Goal: Task Accomplishment & Management: Manage account settings

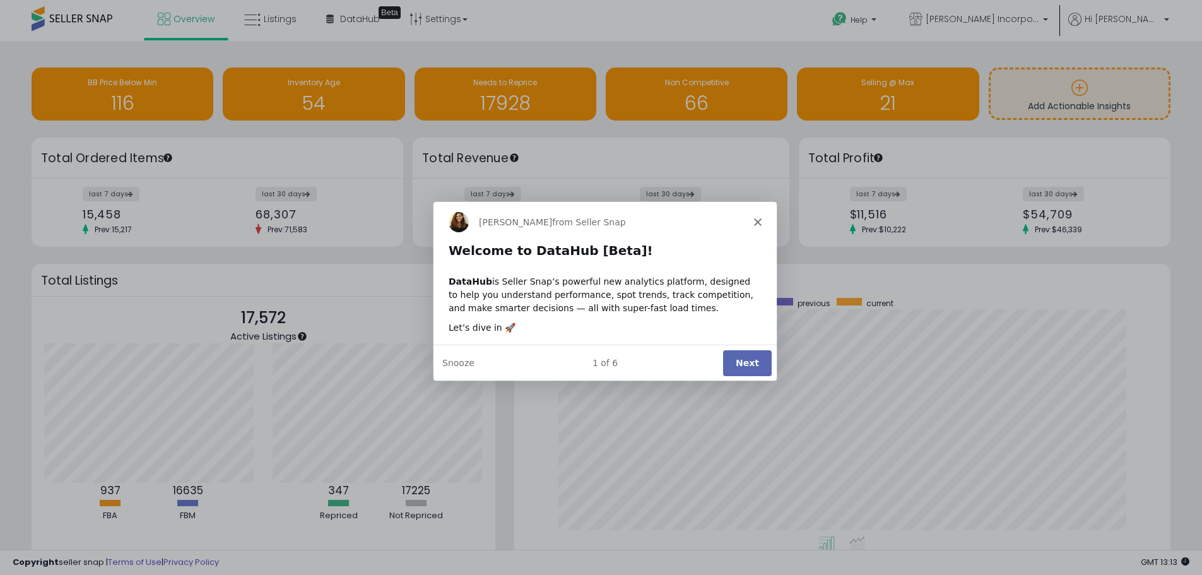
click at [754, 220] on icon "Close" at bounding box center [757, 221] width 8 height 8
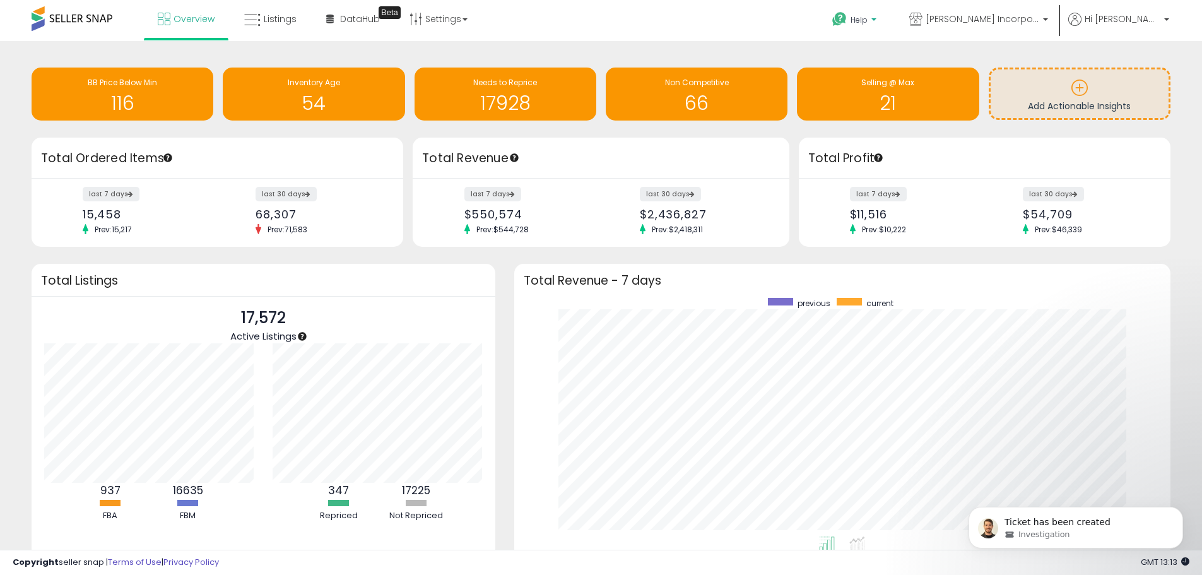
click at [867, 21] on span "Help" at bounding box center [858, 20] width 17 height 11
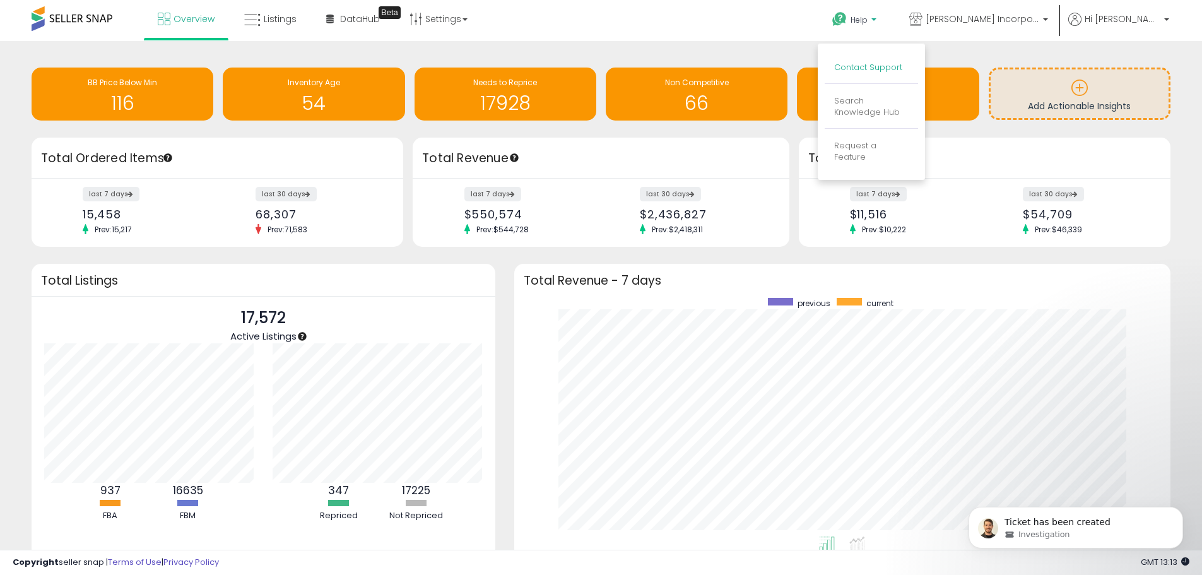
click at [902, 66] on link "Contact Support" at bounding box center [868, 67] width 68 height 12
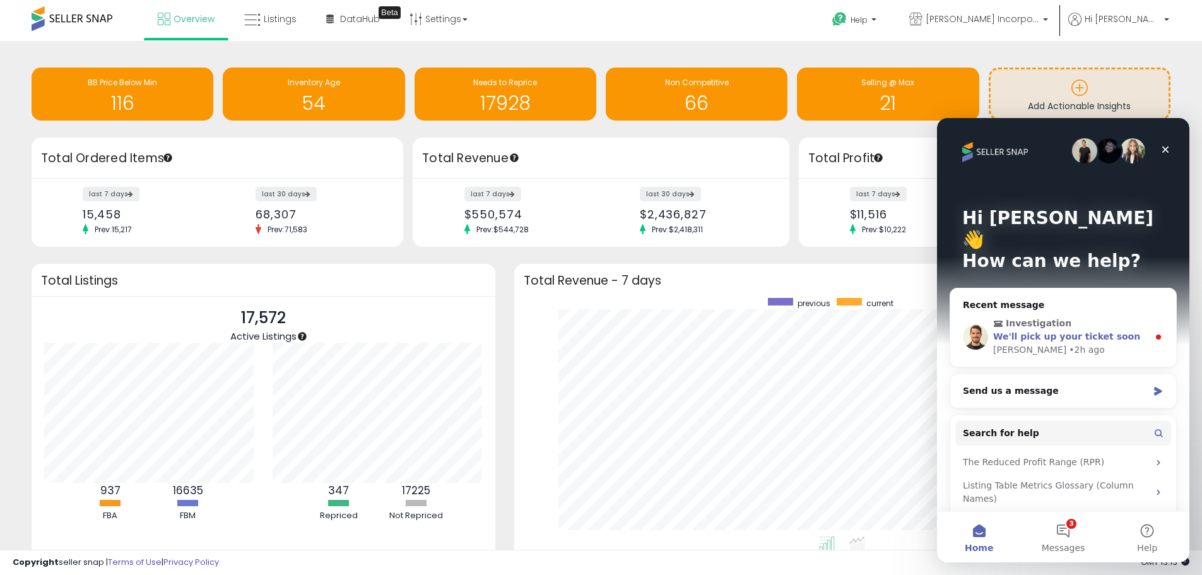
click at [1098, 331] on span "We'll pick up your ticket soon" at bounding box center [1066, 336] width 147 height 10
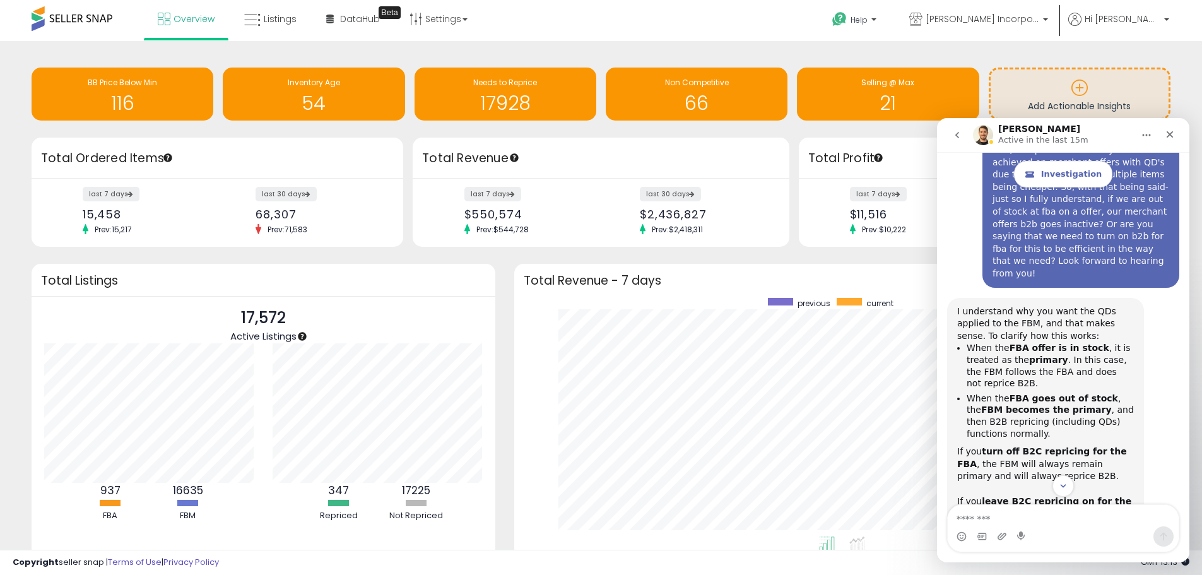
scroll to position [2500, 0]
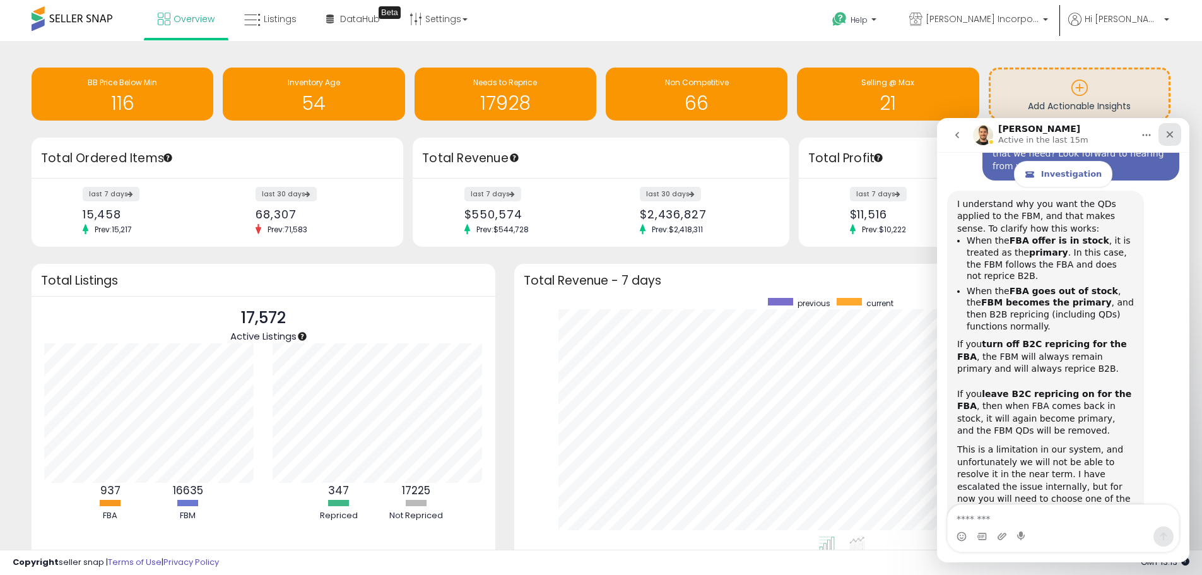
click at [1174, 132] on icon "Close" at bounding box center [1170, 134] width 10 height 10
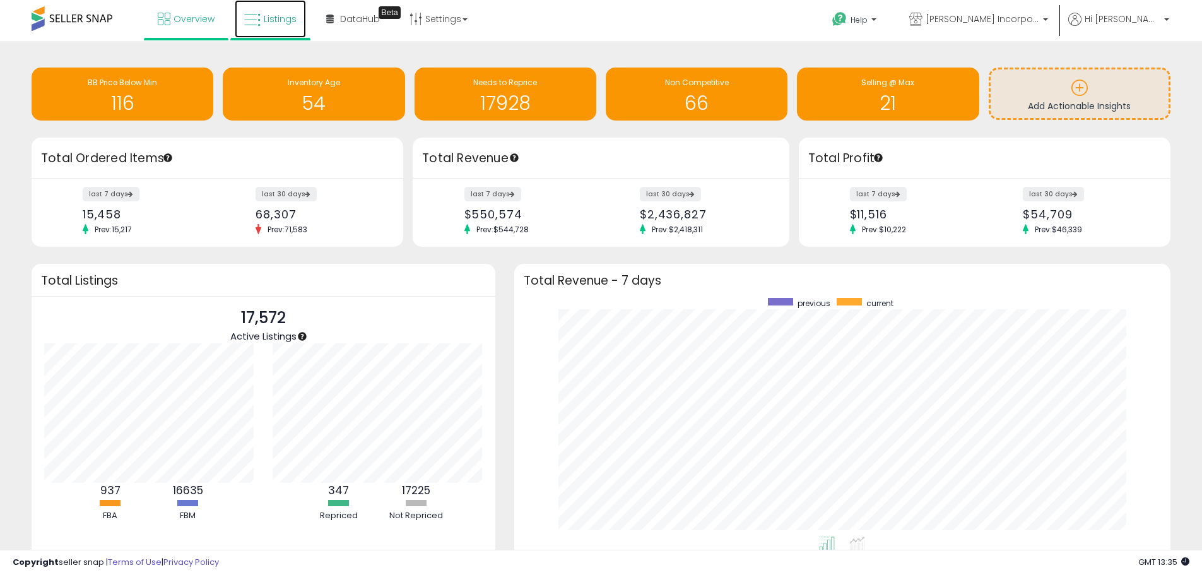
click at [270, 13] on span "Listings" at bounding box center [280, 19] width 33 height 13
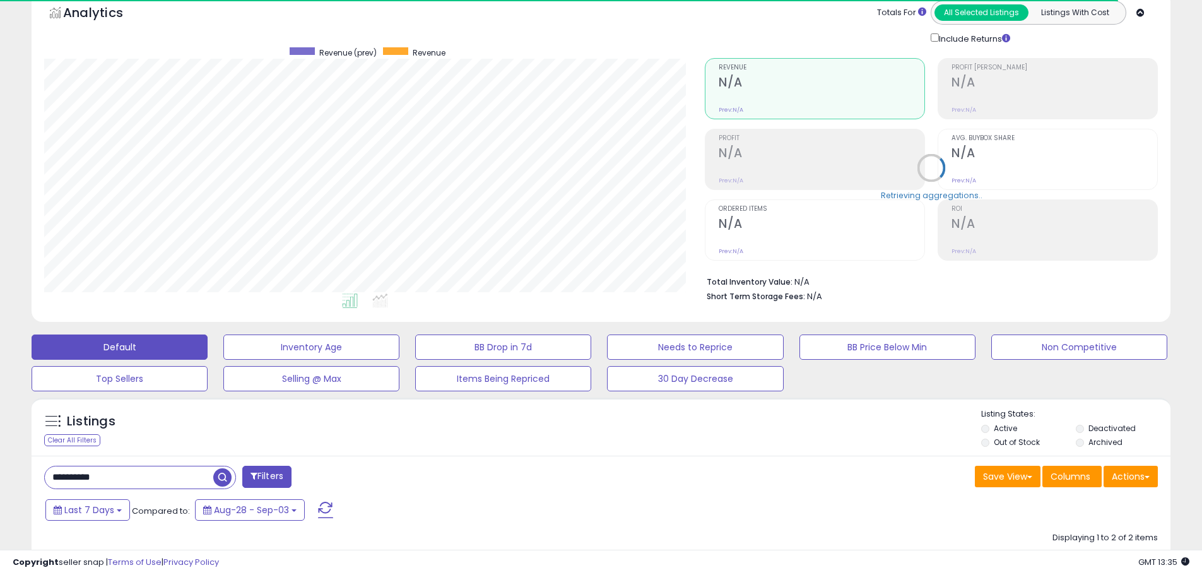
scroll to position [259, 661]
drag, startPoint x: 114, startPoint y: 478, endPoint x: 13, endPoint y: 435, distance: 109.9
click at [13, 435] on div "**********" at bounding box center [600, 406] width 1189 height 831
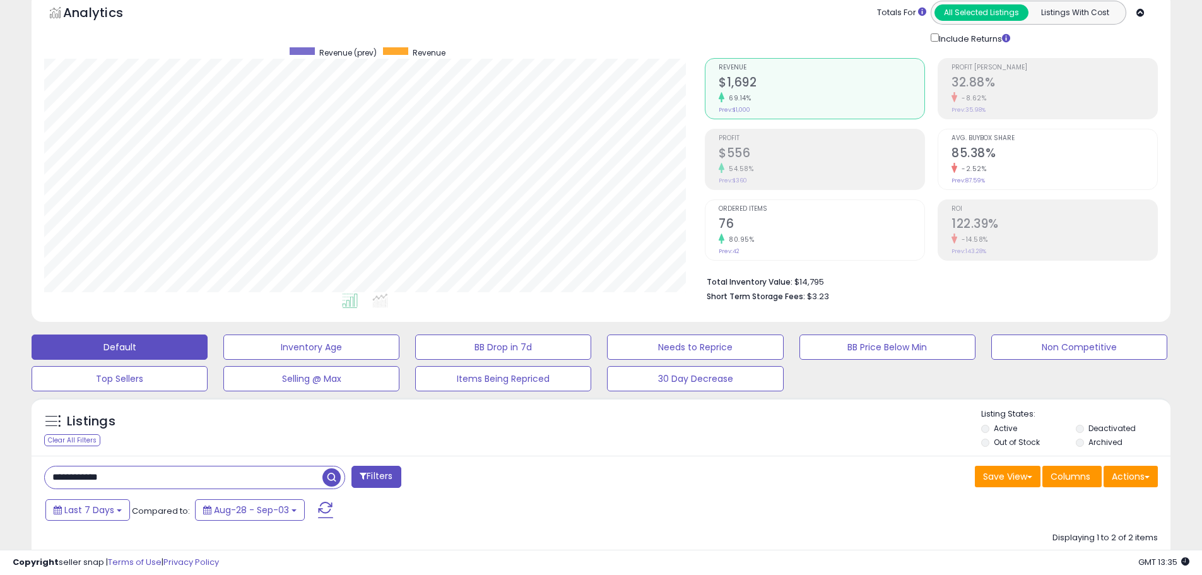
type input "**********"
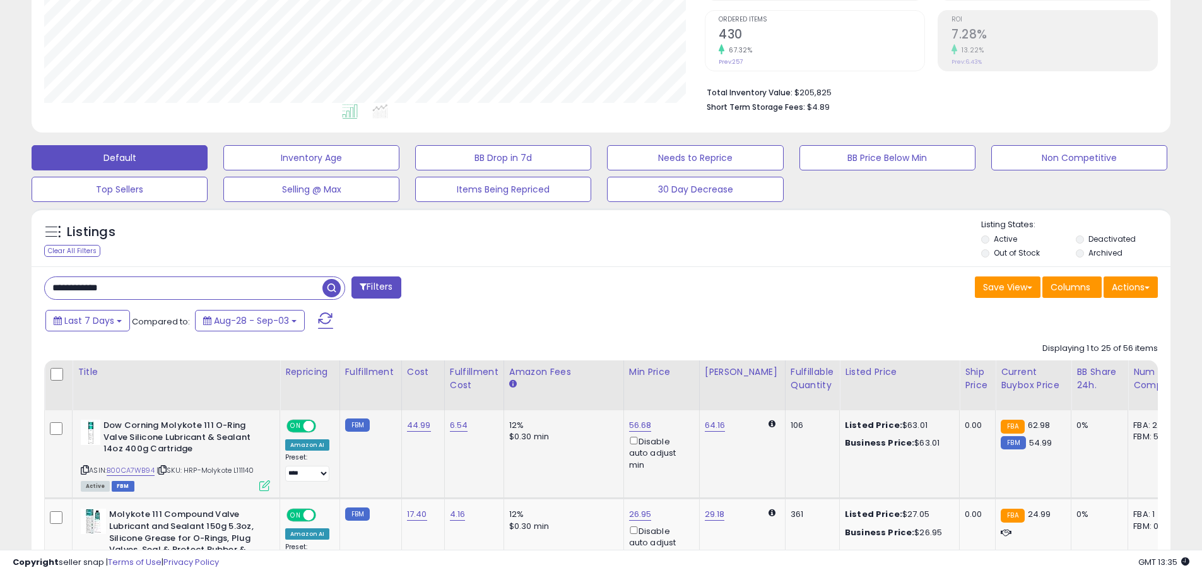
click at [263, 489] on icon at bounding box center [264, 485] width 11 height 11
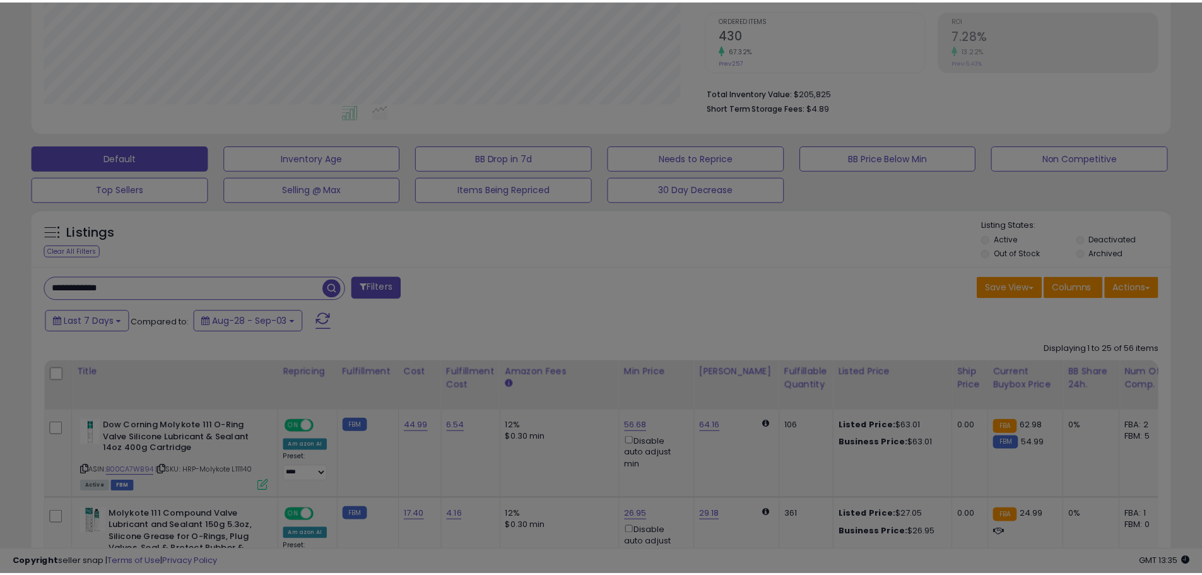
scroll to position [259, 666]
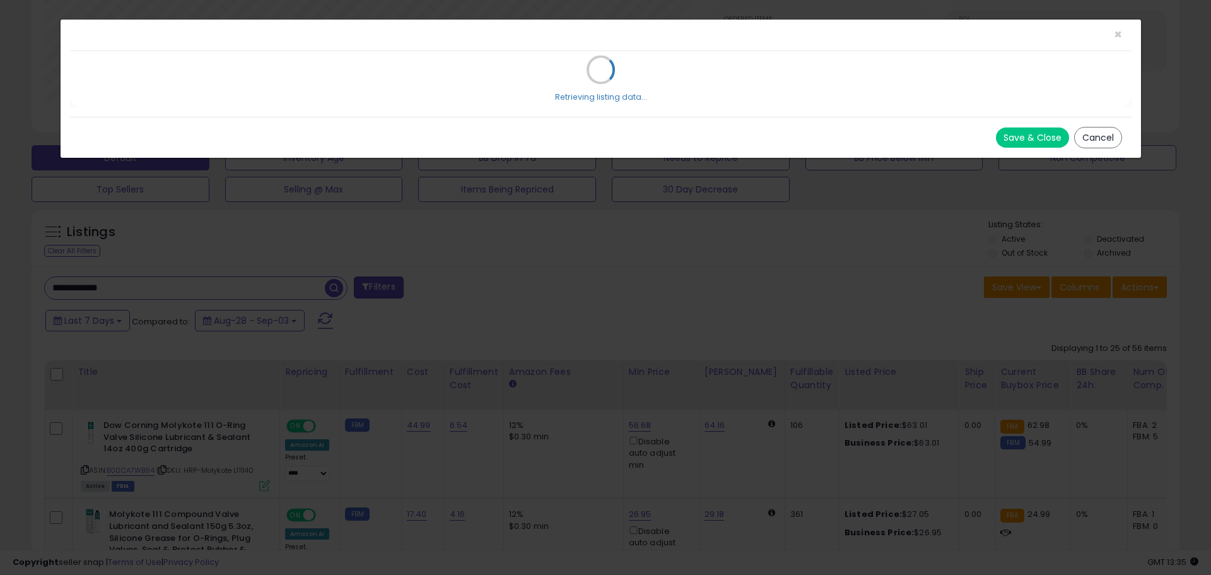
select select "*****"
select select "*******"
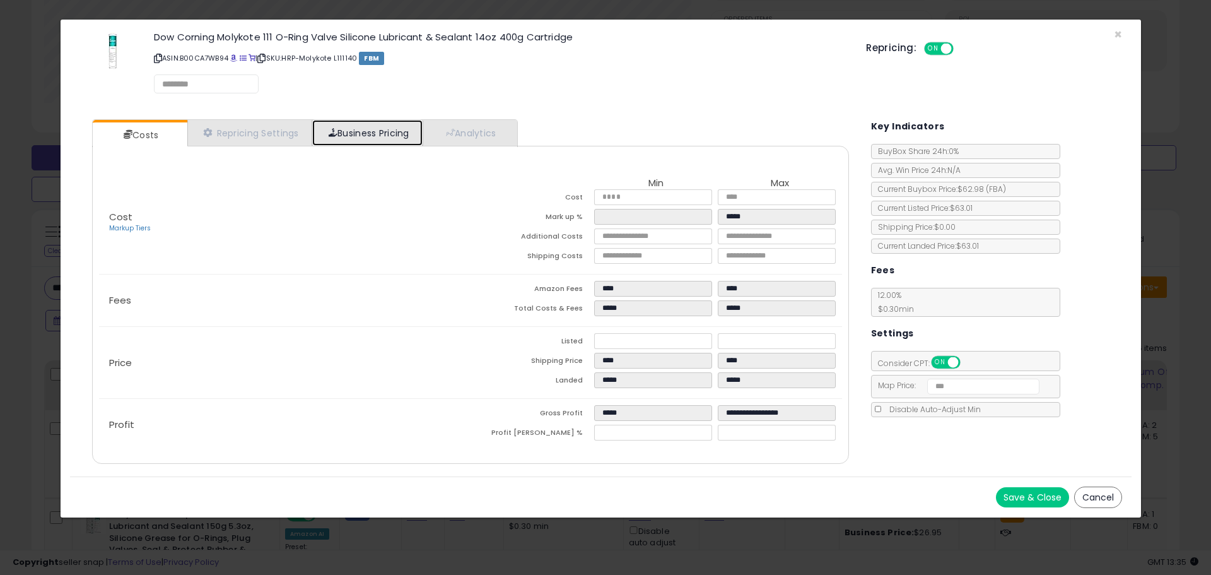
click at [391, 136] on link "Business Pricing" at bounding box center [367, 133] width 110 height 26
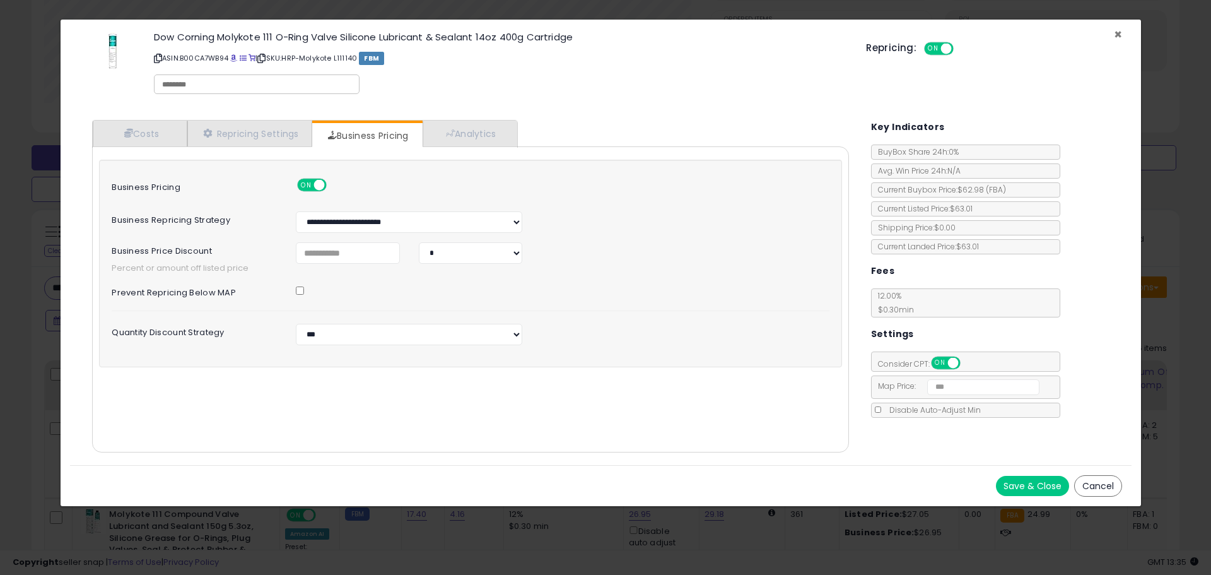
click at [1119, 32] on span "×" at bounding box center [1118, 34] width 8 height 18
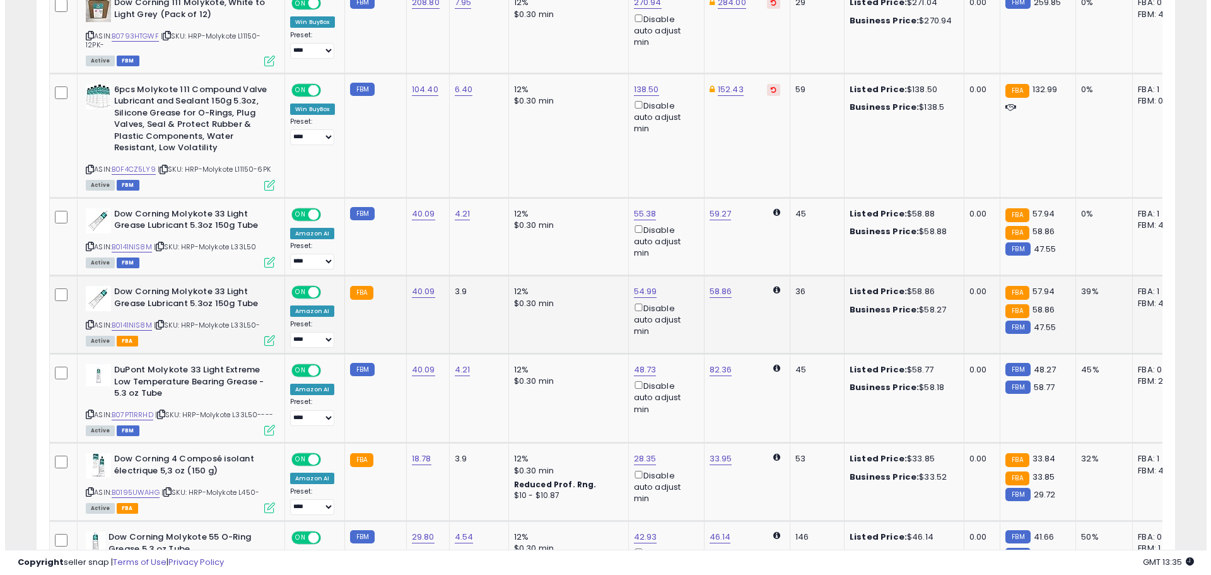
scroll to position [1009, 0]
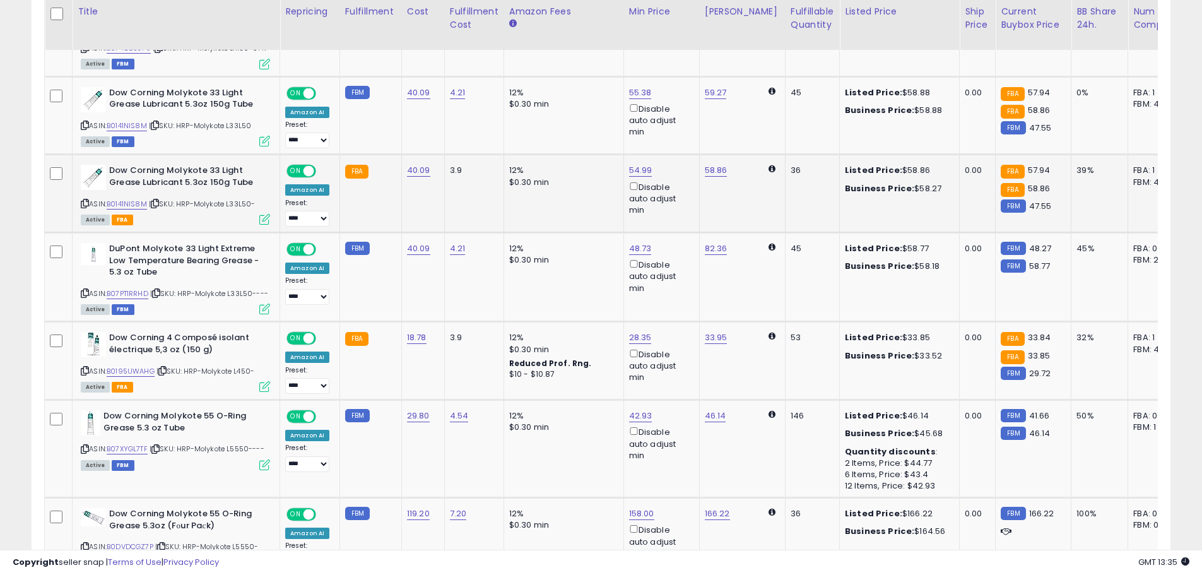
click at [263, 224] on icon at bounding box center [264, 219] width 11 height 11
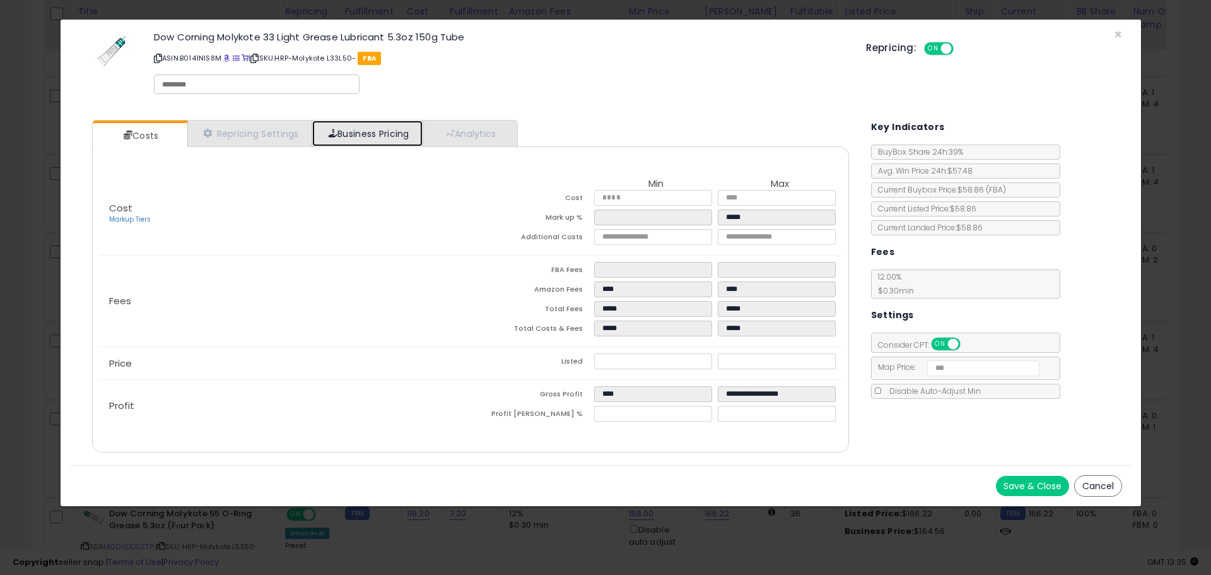
click at [372, 130] on link "Business Pricing" at bounding box center [367, 133] width 110 height 26
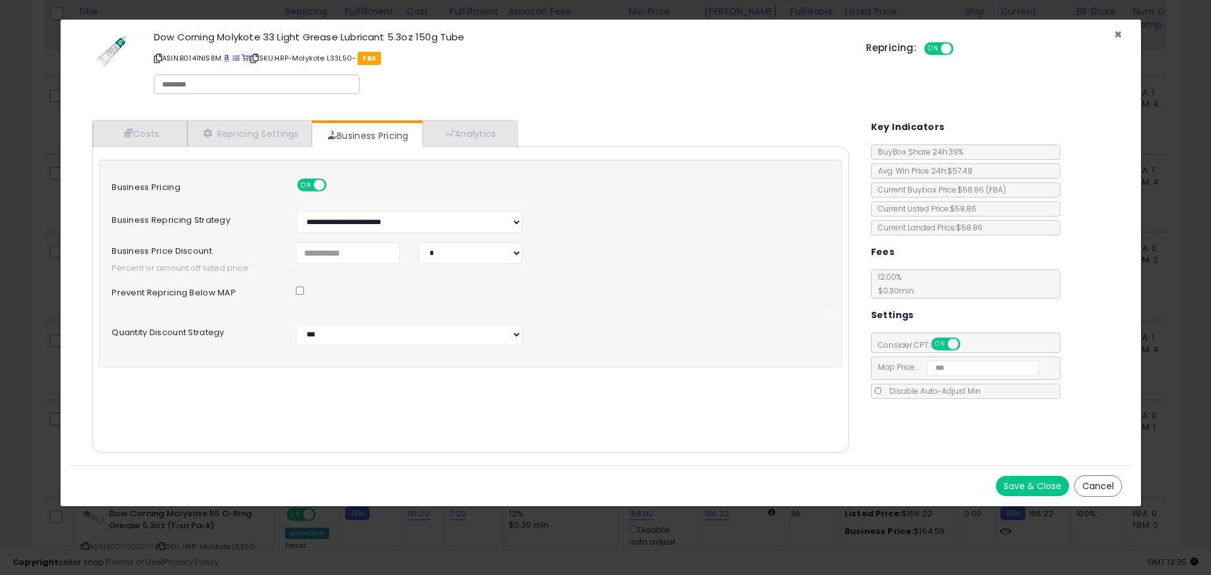
click at [1118, 32] on span "×" at bounding box center [1118, 34] width 8 height 18
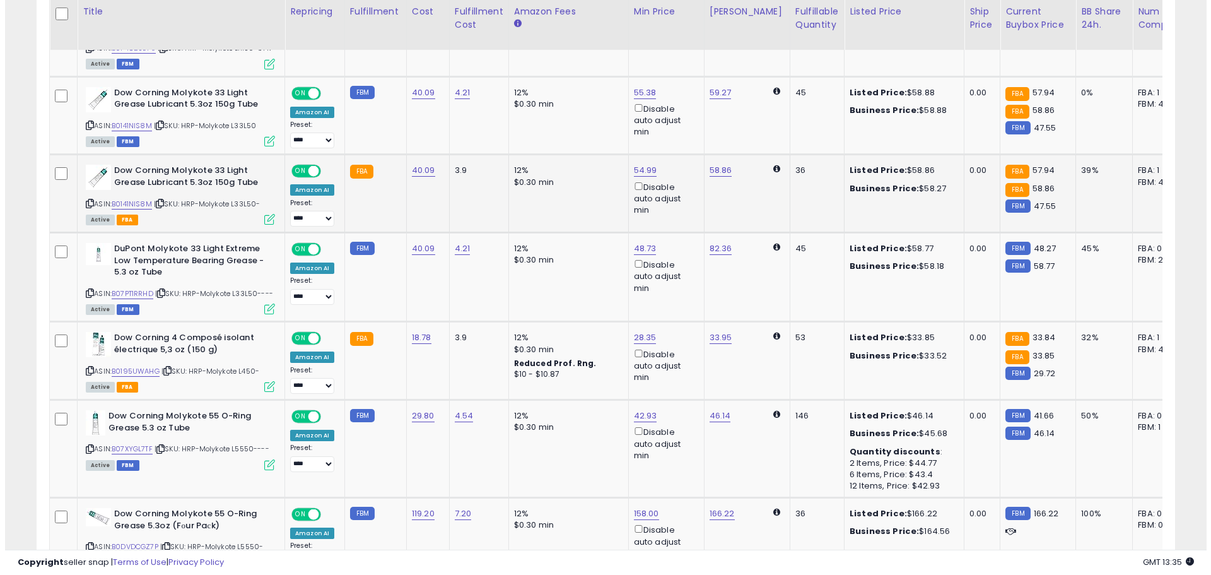
scroll to position [630592, 630190]
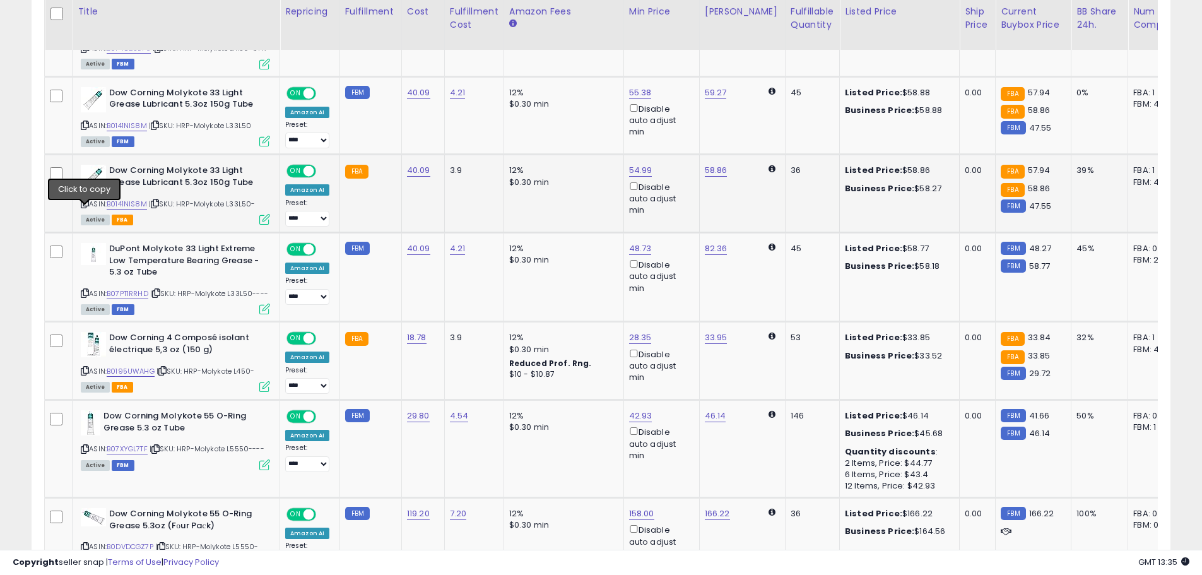
click at [83, 207] on icon at bounding box center [85, 203] width 8 height 7
click at [271, 228] on td "Dow Corning Molykote 33 Light Grease Lubricant 5.3oz 150g Tube ASIN: B0141NIS8M…" at bounding box center [177, 194] width 208 height 78
click at [267, 225] on icon at bounding box center [264, 219] width 11 height 11
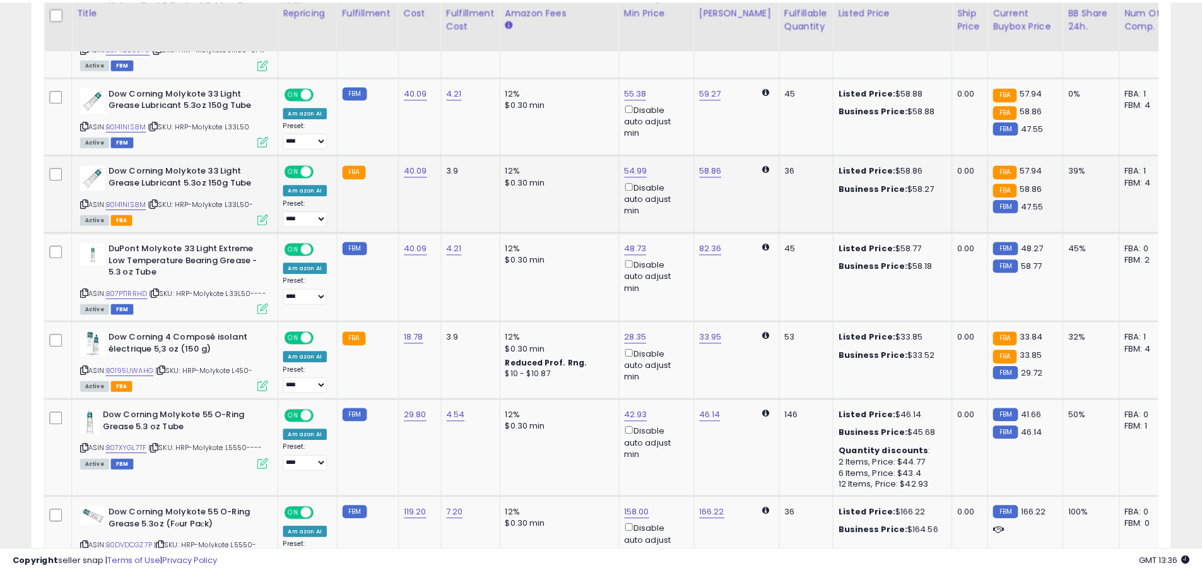
scroll to position [259, 666]
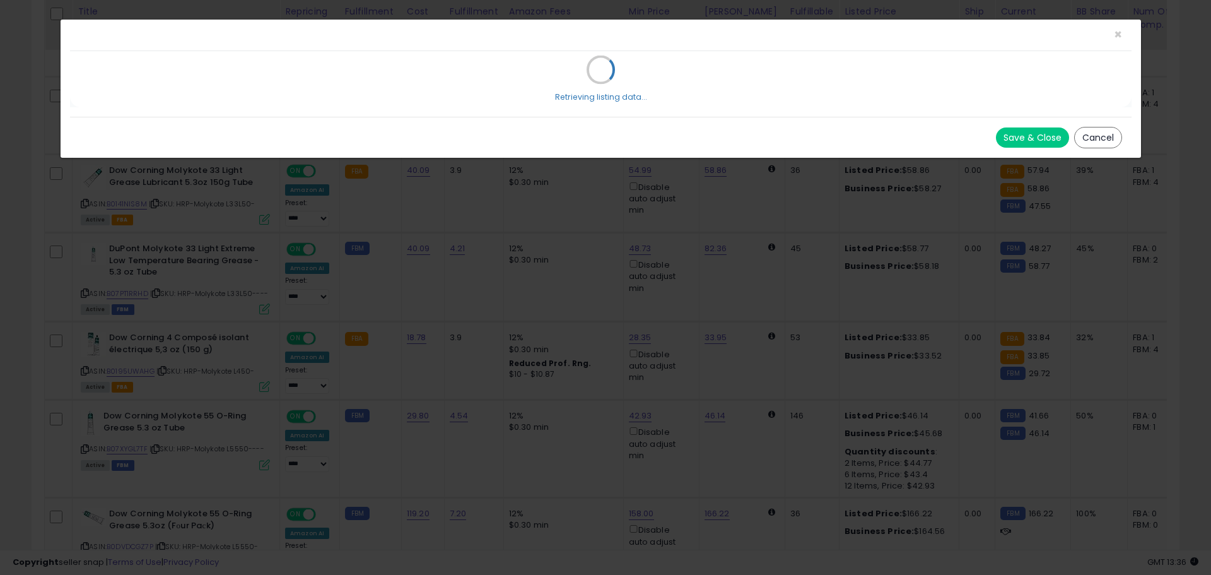
select select "*****"
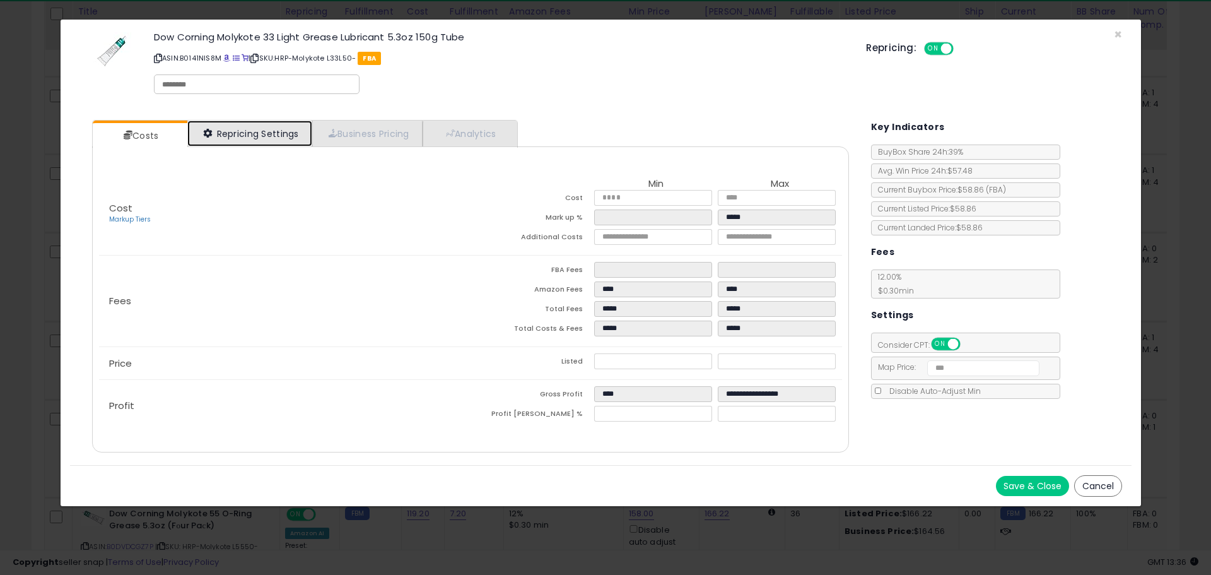
drag, startPoint x: 242, startPoint y: 139, endPoint x: 312, endPoint y: 134, distance: 70.2
click at [242, 139] on link "Repricing Settings" at bounding box center [249, 133] width 125 height 26
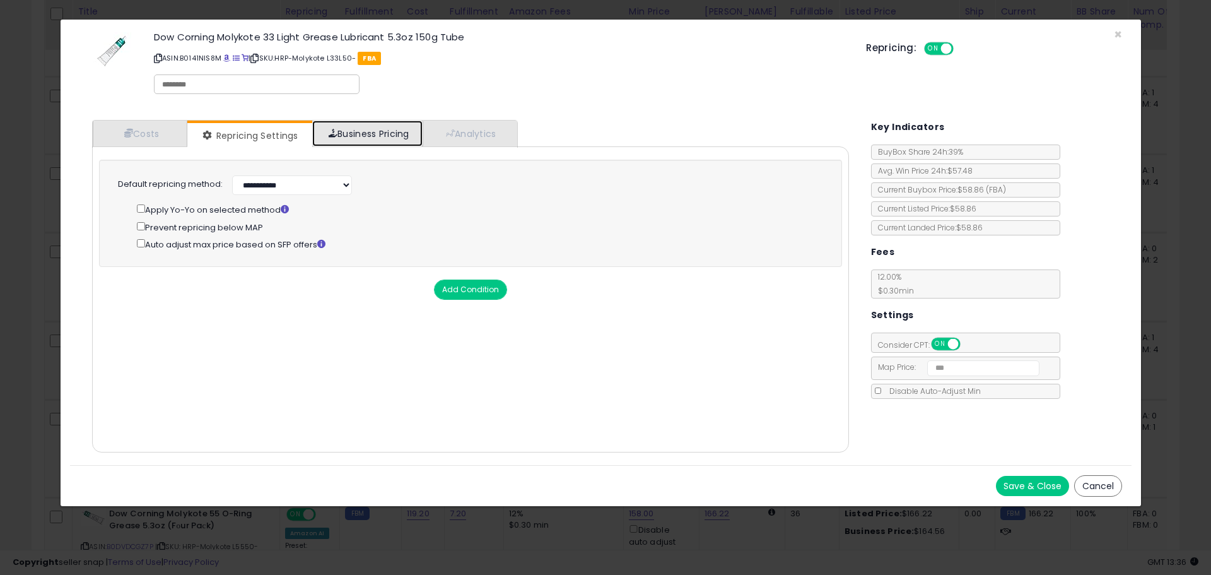
click at [386, 131] on link "Business Pricing" at bounding box center [367, 133] width 110 height 26
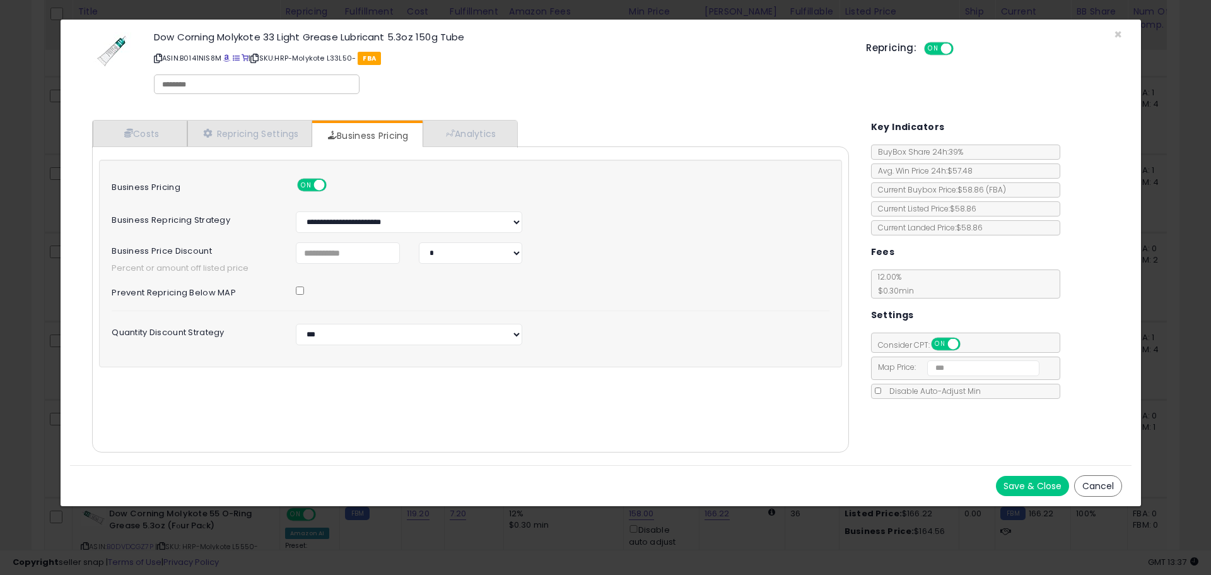
click at [1111, 31] on div "Dow Corning Molykote 33 Light Grease Lubricant 5.3oz 150g Tube ASIN: B0141NIS8M…" at bounding box center [601, 65] width 1062 height 72
click at [1117, 30] on span "×" at bounding box center [1118, 34] width 8 height 18
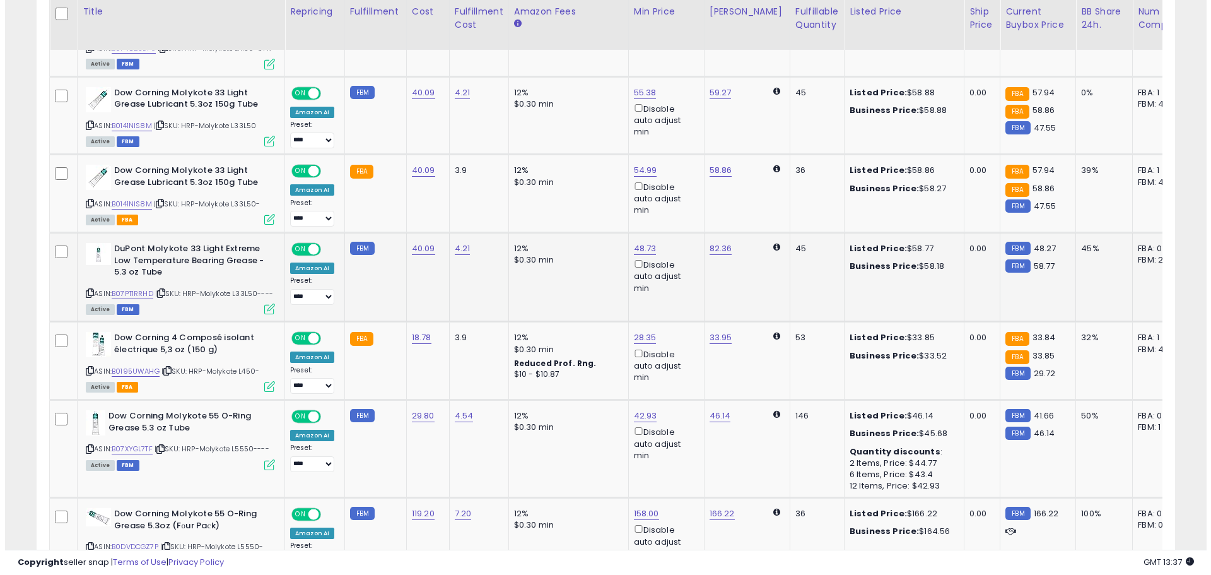
scroll to position [630592, 630190]
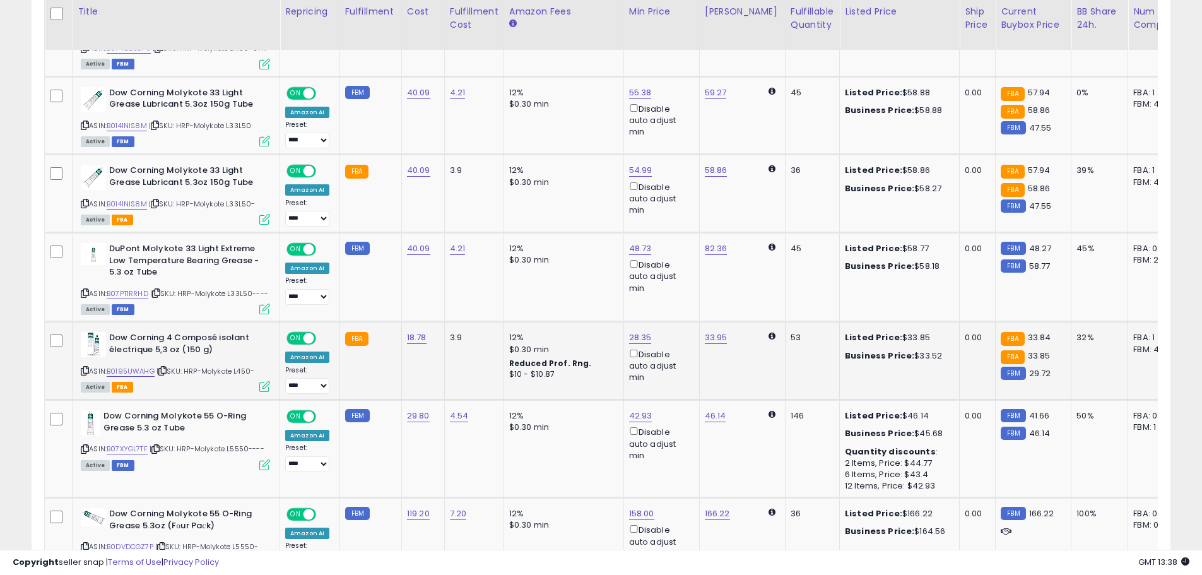
click at [88, 374] on icon at bounding box center [85, 370] width 8 height 7
click at [265, 400] on td "Dow Corning 4 Composé isolant électrique 5,3 oz (150 g) ASIN: B0195UWAHG | SKU:…" at bounding box center [177, 361] width 208 height 78
click at [263, 392] on icon at bounding box center [264, 386] width 11 height 11
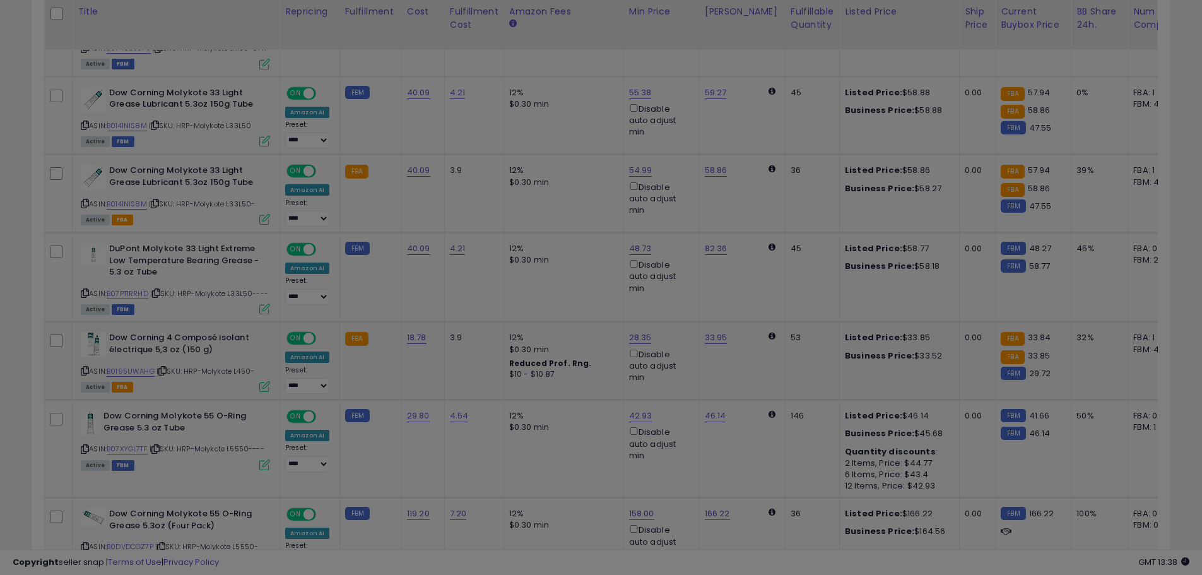
scroll to position [259, 666]
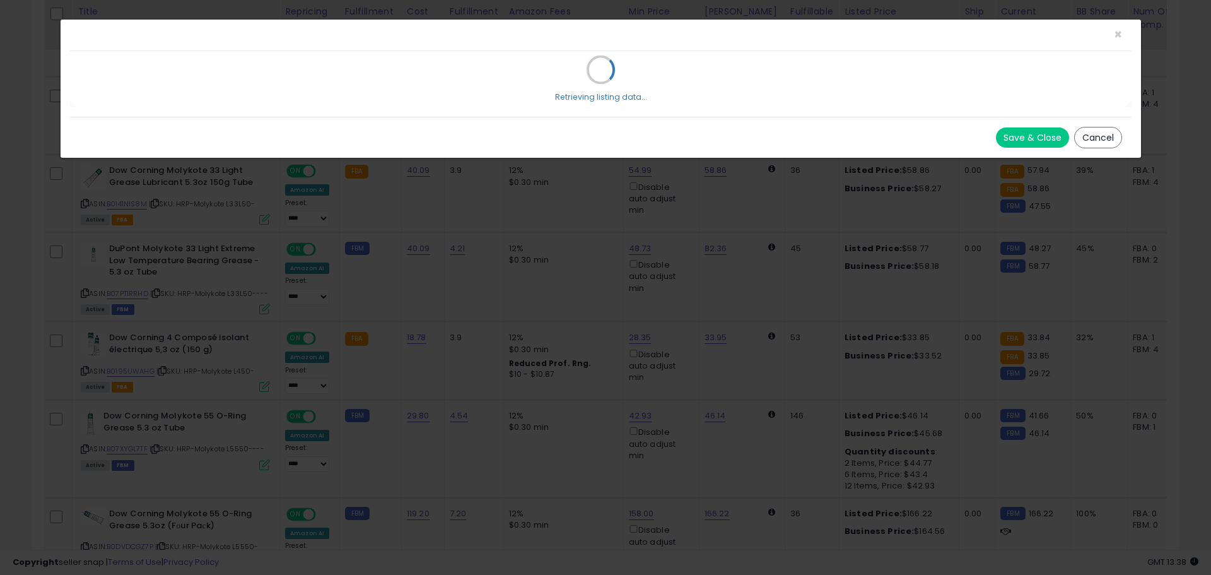
select select "*****"
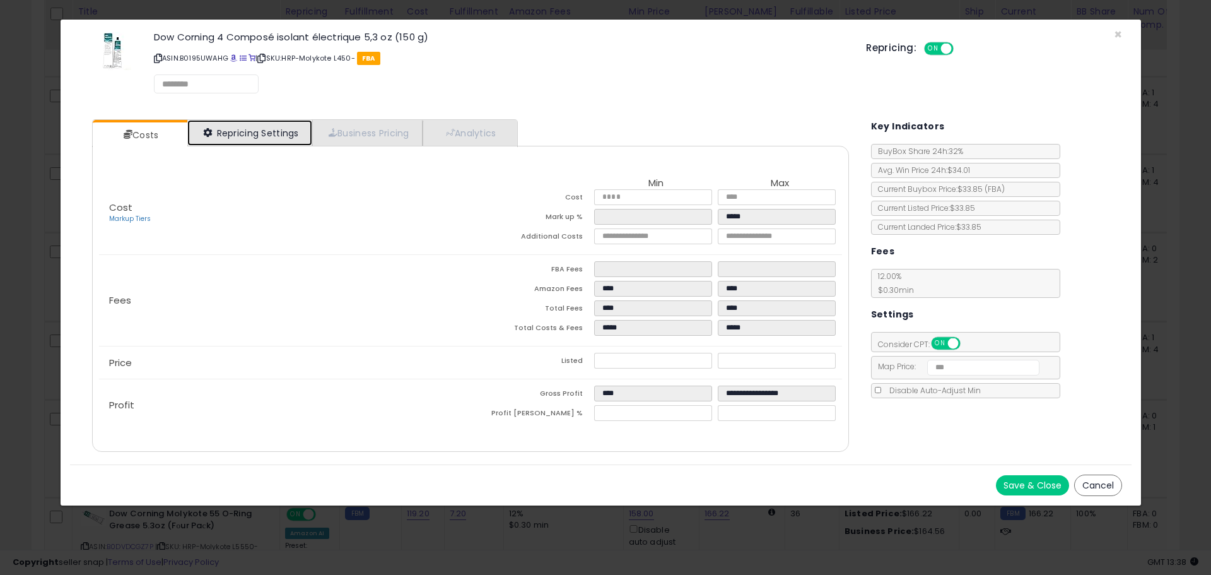
click at [264, 139] on link "Repricing Settings" at bounding box center [249, 133] width 125 height 26
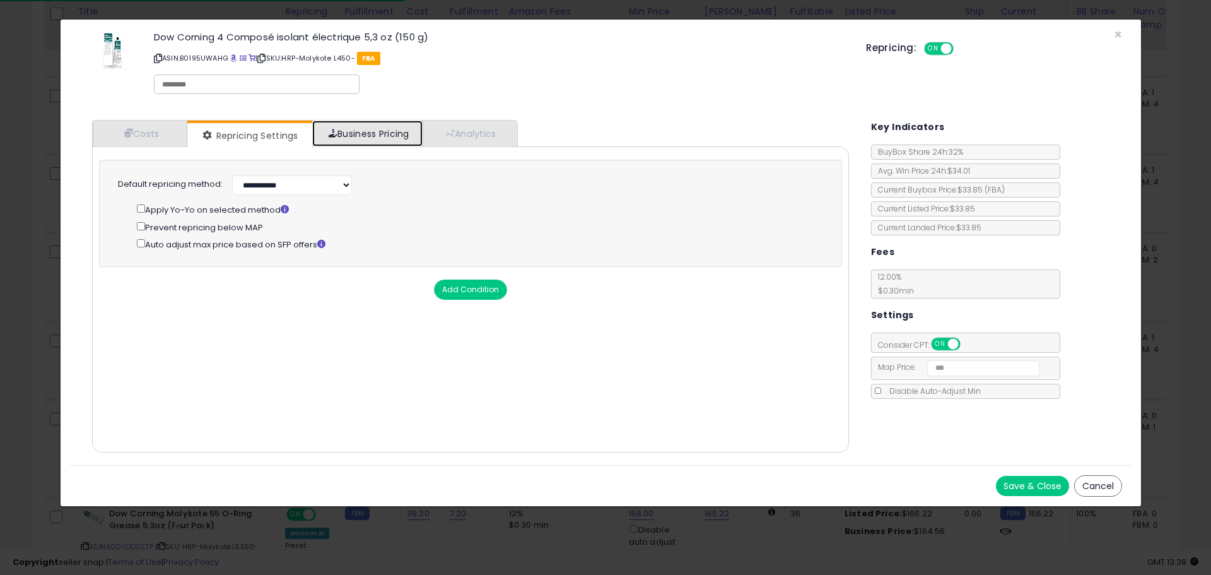
click at [354, 135] on link "Business Pricing" at bounding box center [367, 133] width 110 height 26
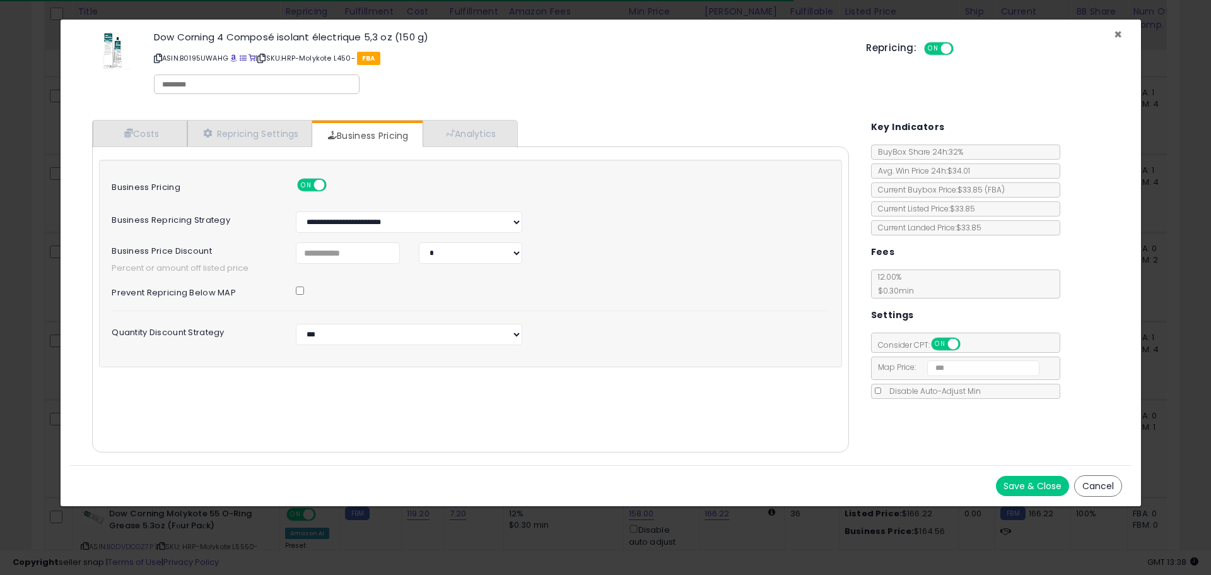
drag, startPoint x: 1120, startPoint y: 31, endPoint x: 1095, endPoint y: 39, distance: 27.1
click at [1120, 32] on span "×" at bounding box center [1118, 34] width 8 height 18
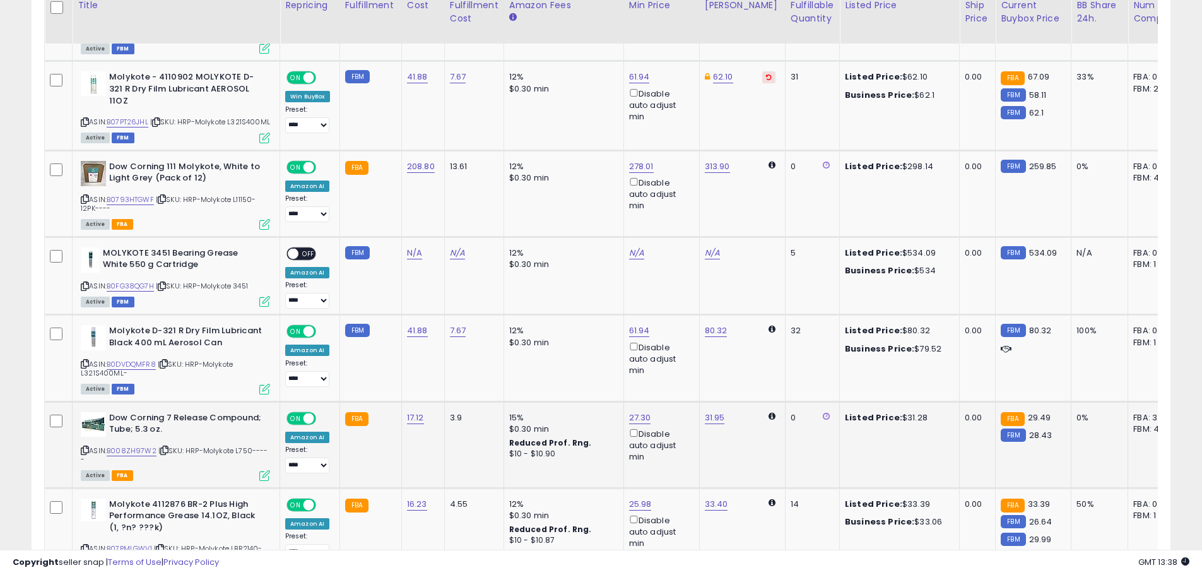
scroll to position [2145, 0]
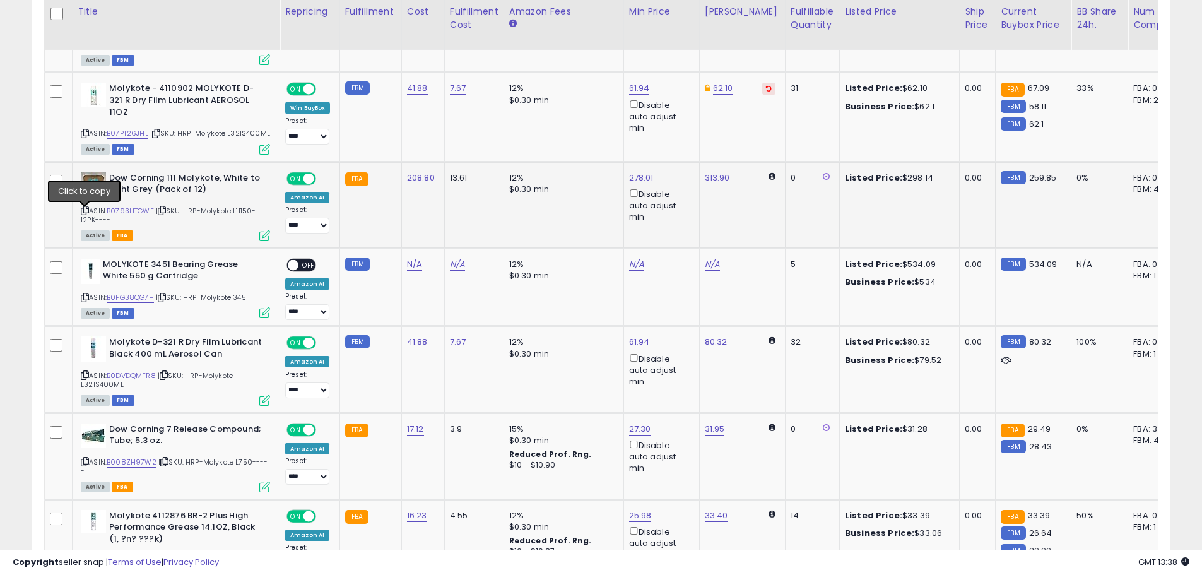
click at [82, 211] on icon at bounding box center [85, 210] width 8 height 7
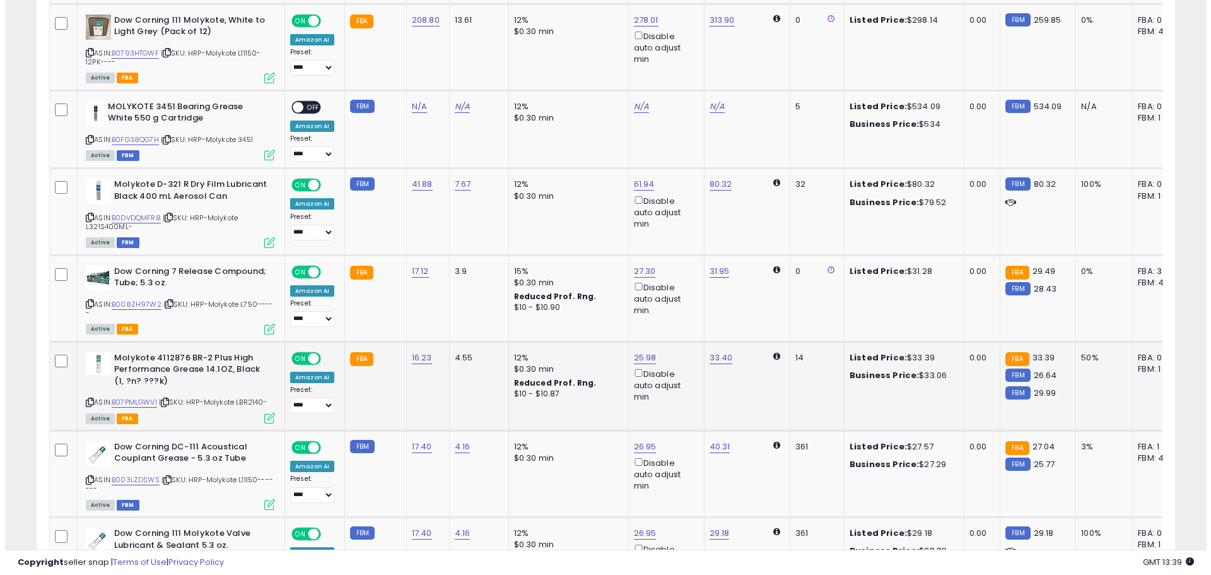
scroll to position [2334, 0]
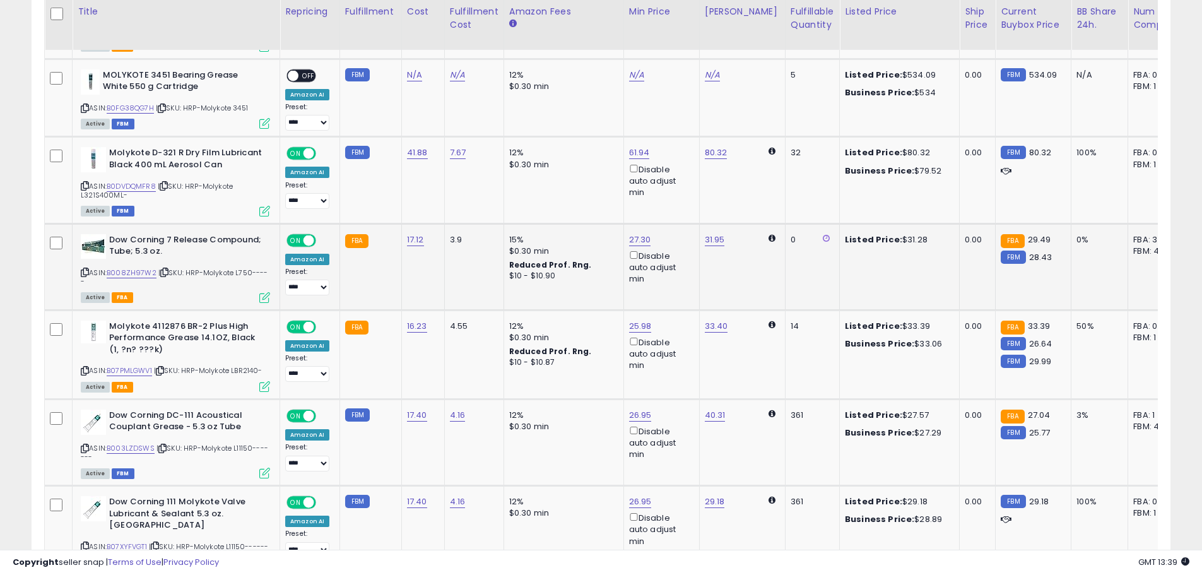
click at [85, 276] on icon at bounding box center [85, 272] width 8 height 7
drag, startPoint x: 265, startPoint y: 298, endPoint x: 269, endPoint y: 305, distance: 7.7
click at [269, 303] on icon at bounding box center [264, 297] width 11 height 11
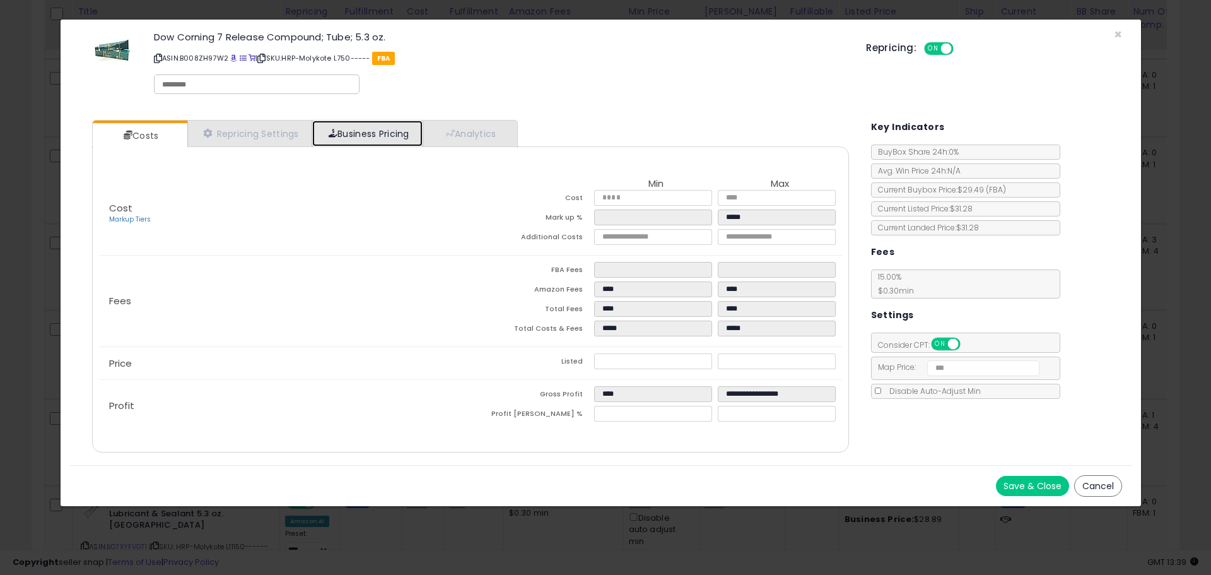
click at [352, 130] on link "Business Pricing" at bounding box center [367, 133] width 110 height 26
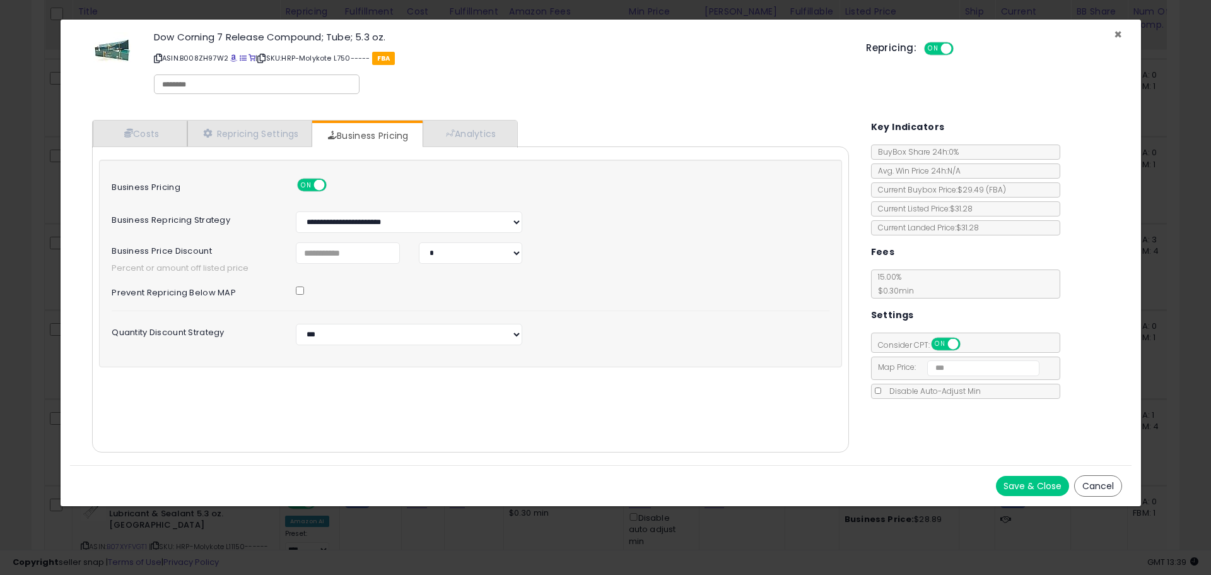
click at [1121, 29] on span "×" at bounding box center [1118, 34] width 8 height 18
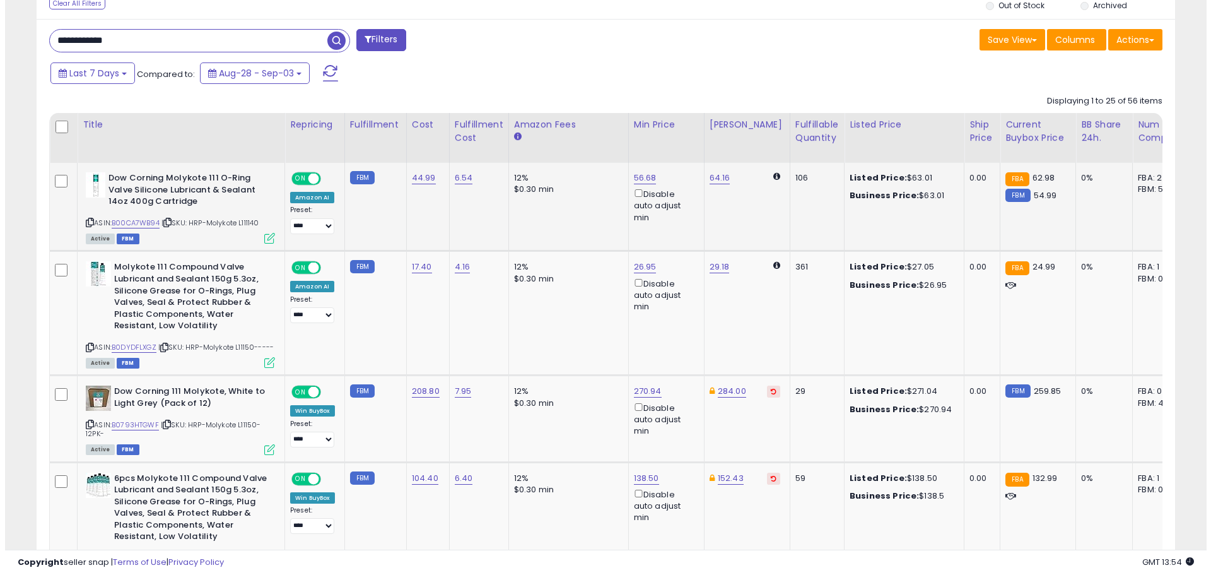
scroll to position [505, 0]
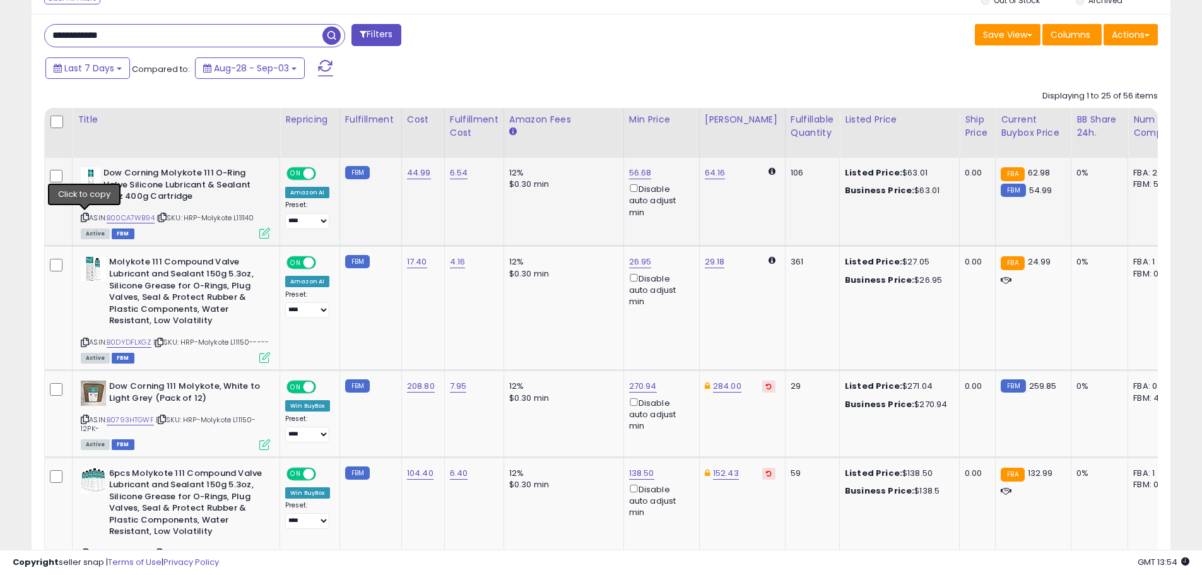
click at [88, 216] on icon at bounding box center [85, 217] width 8 height 7
click at [375, 38] on button "Filters" at bounding box center [375, 35] width 49 height 22
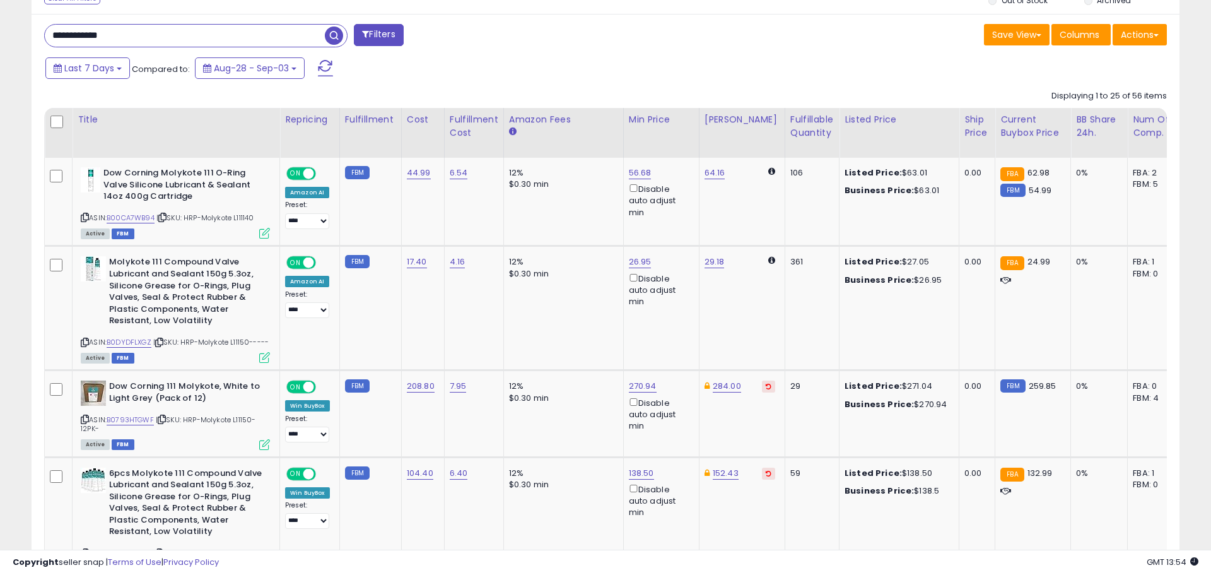
scroll to position [259, 666]
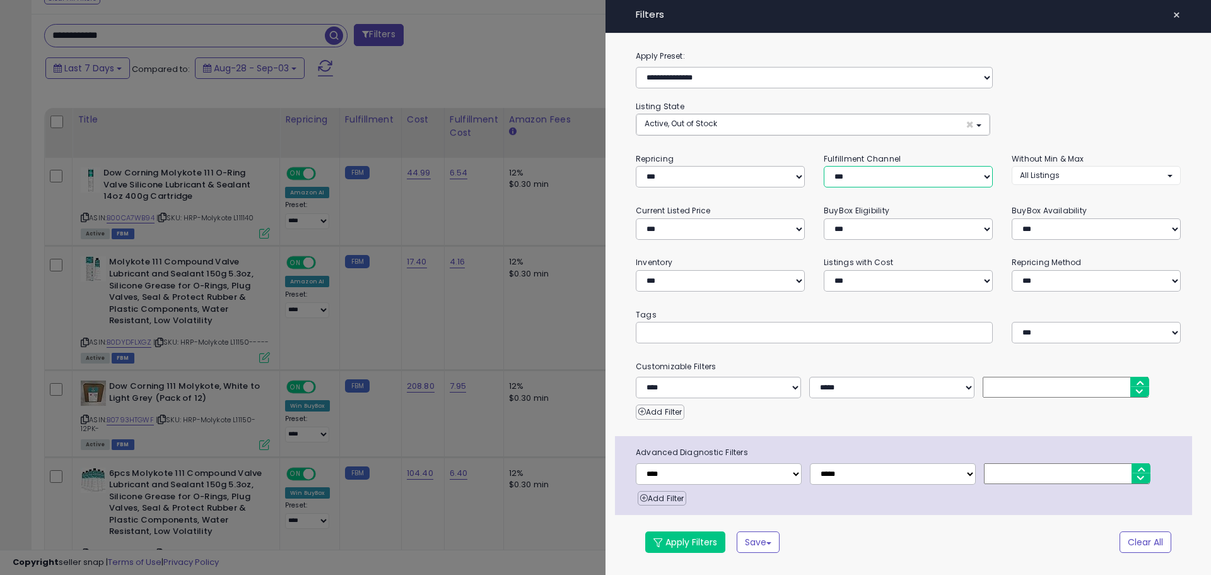
click at [886, 169] on select "*** *** *** ***" at bounding box center [908, 176] width 169 height 21
click at [824, 166] on select "*** *** *** ***" at bounding box center [908, 176] width 169 height 21
drag, startPoint x: 650, startPoint y: 549, endPoint x: 671, endPoint y: 543, distance: 21.6
click at [650, 549] on button "Apply Filters" at bounding box center [685, 541] width 80 height 21
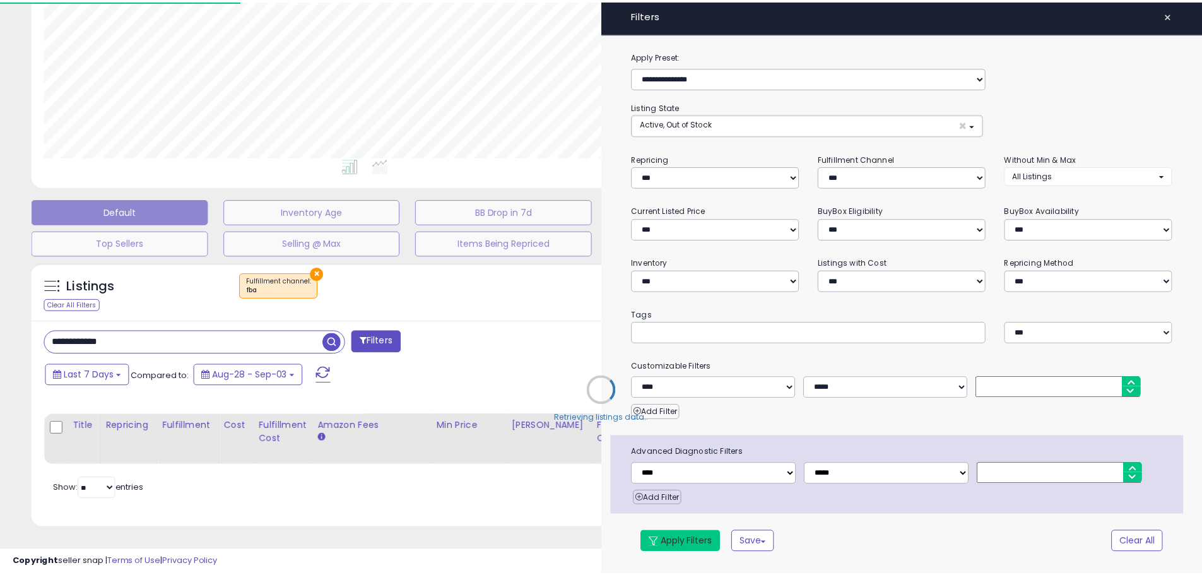
scroll to position [351, 0]
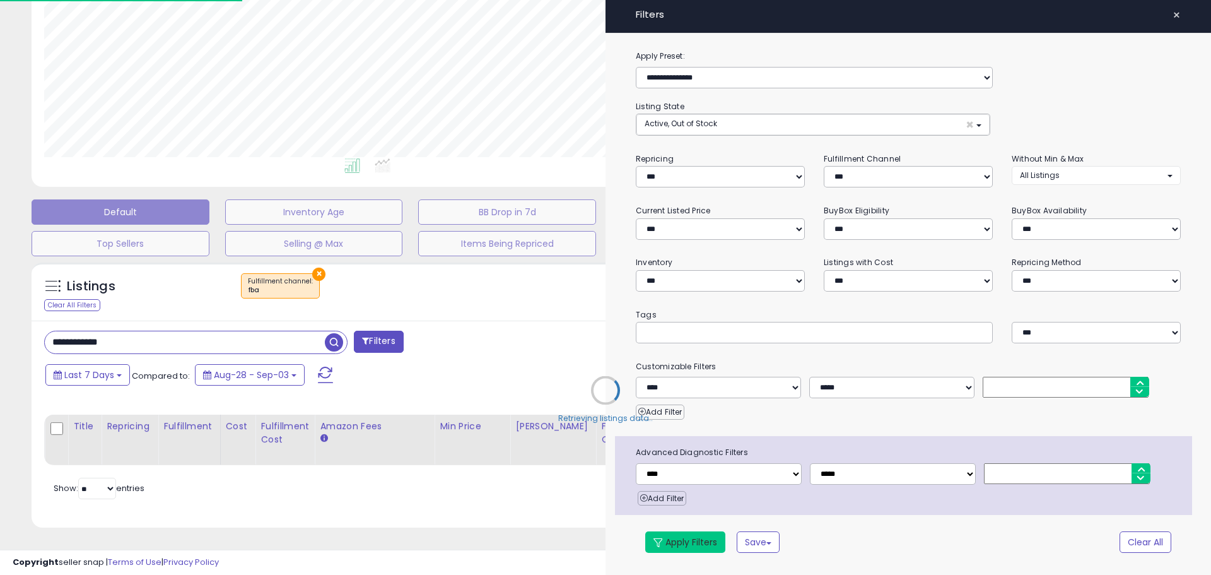
select select "***"
type input "**********"
select select "*"
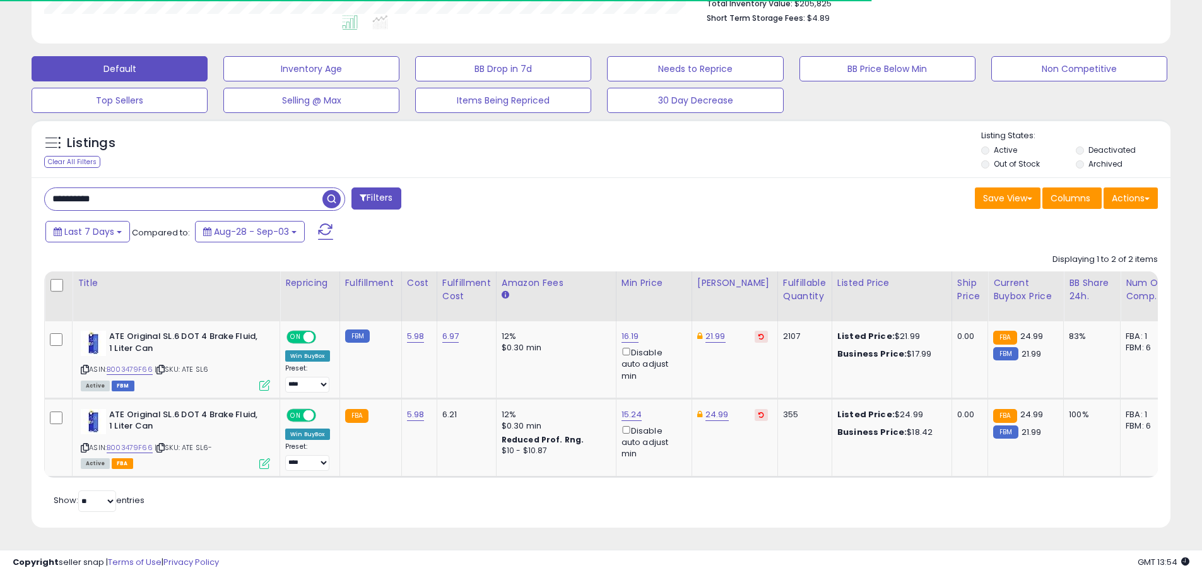
scroll to position [259, 661]
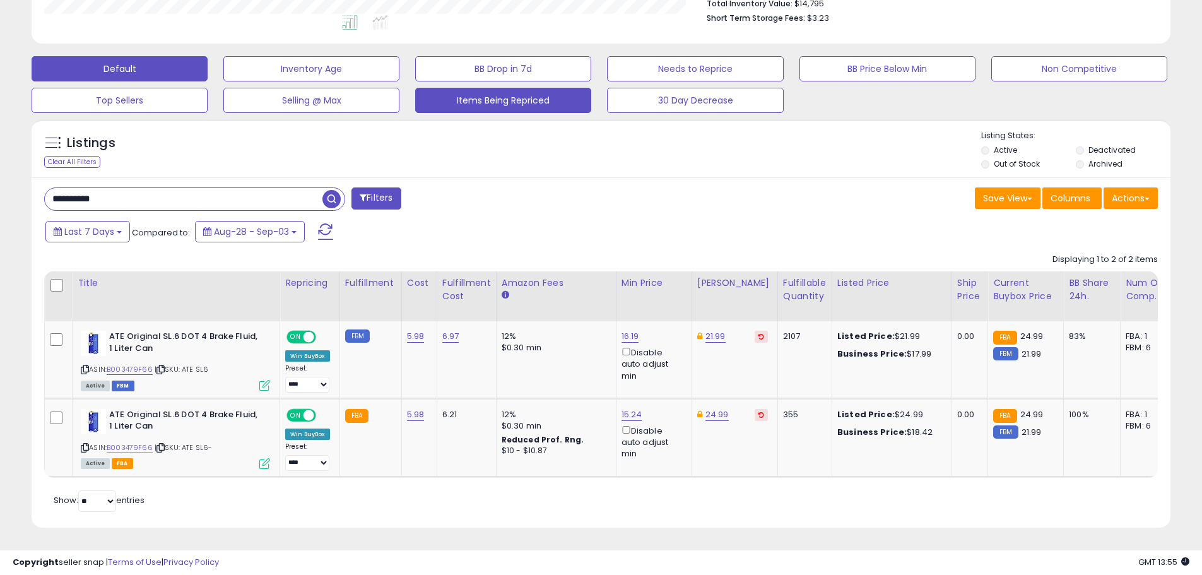
click at [573, 88] on button "Items Being Repriced" at bounding box center [503, 100] width 176 height 25
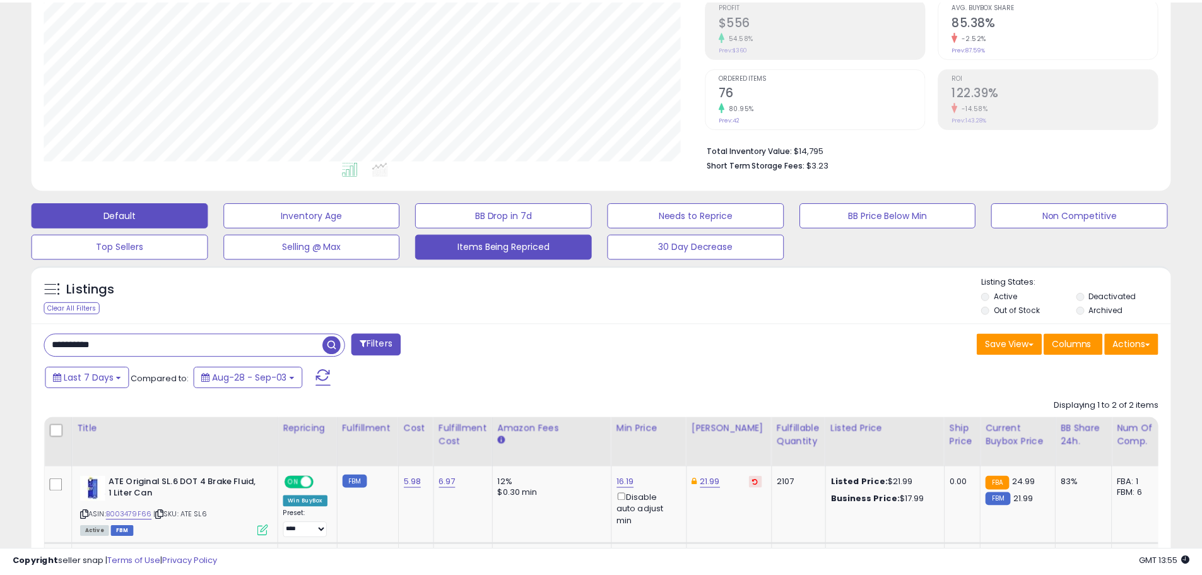
scroll to position [259, 666]
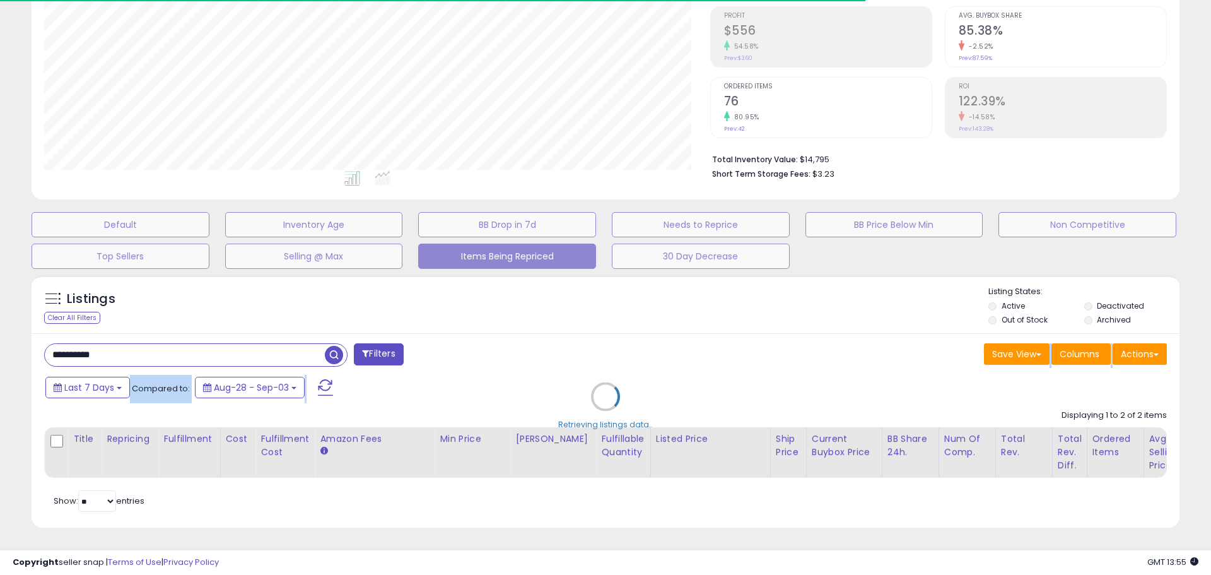
drag, startPoint x: 134, startPoint y: 346, endPoint x: 0, endPoint y: 334, distance: 134.3
click at [0, 334] on div "**********" at bounding box center [605, 215] width 1211 height 719
click at [157, 308] on div "Retrieving listings data.." at bounding box center [605, 406] width 1167 height 274
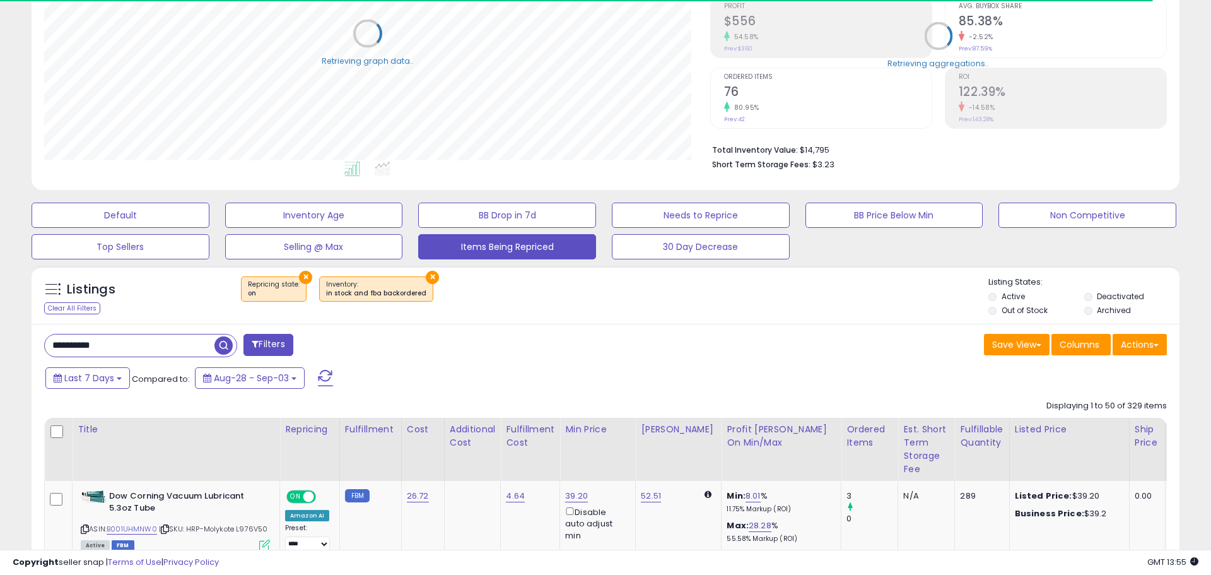
select select "**"
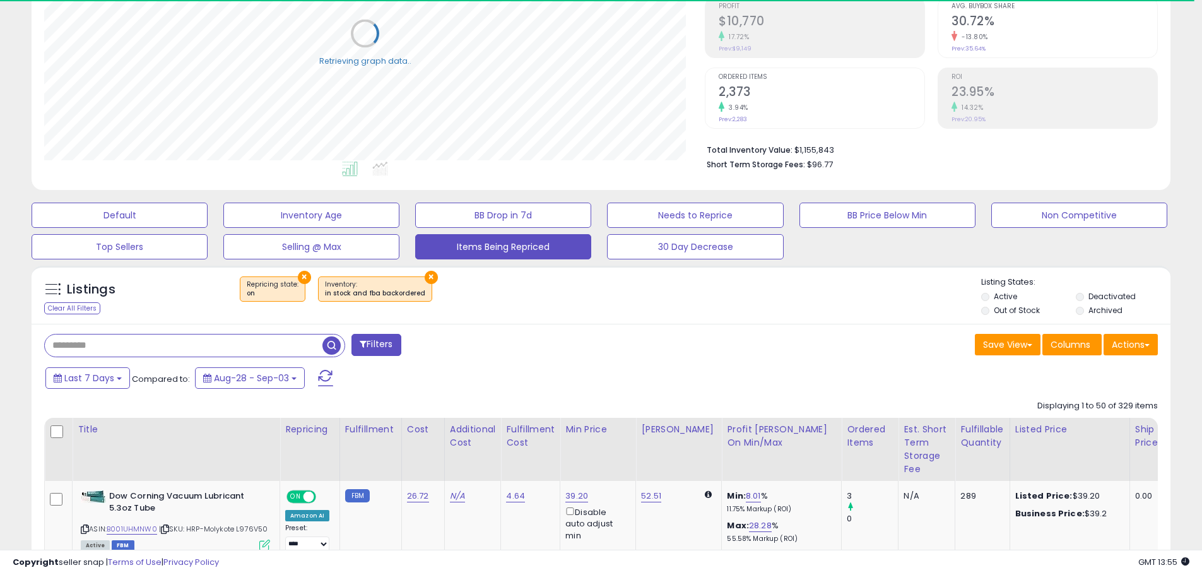
click at [142, 350] on input "text" at bounding box center [184, 345] width 278 height 22
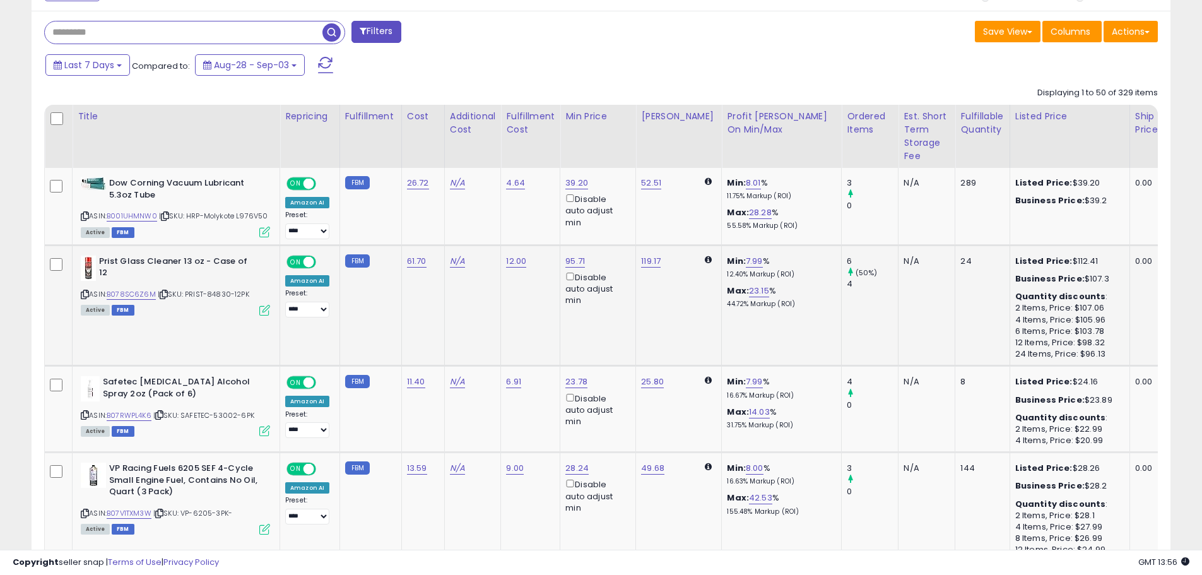
scroll to position [510, 0]
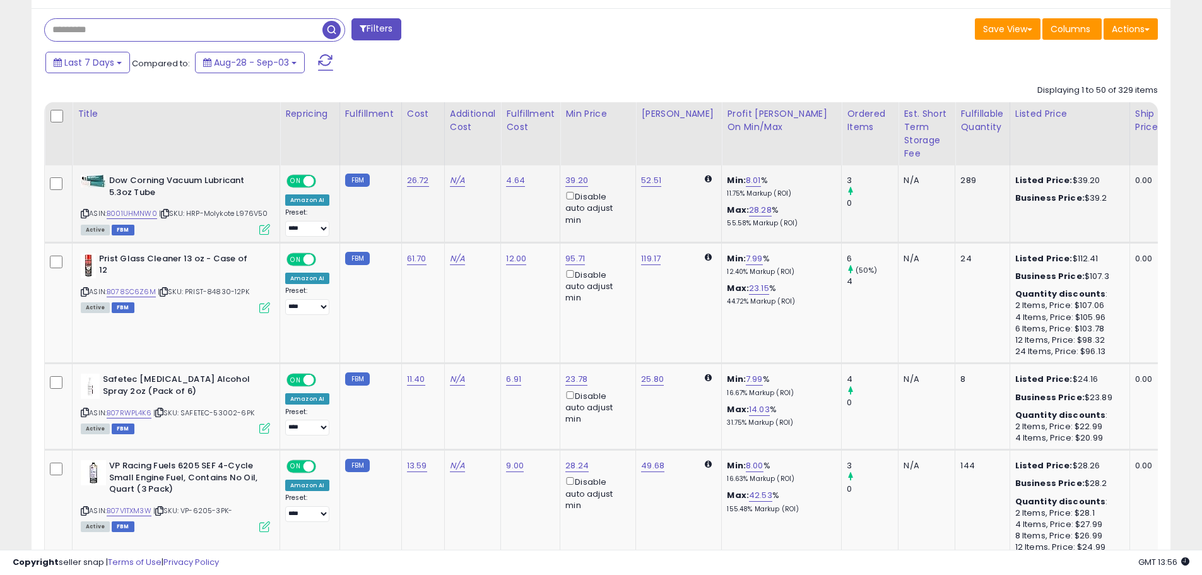
click at [88, 211] on icon at bounding box center [85, 213] width 8 height 7
click at [259, 26] on input "text" at bounding box center [184, 30] width 278 height 22
type input "**********"
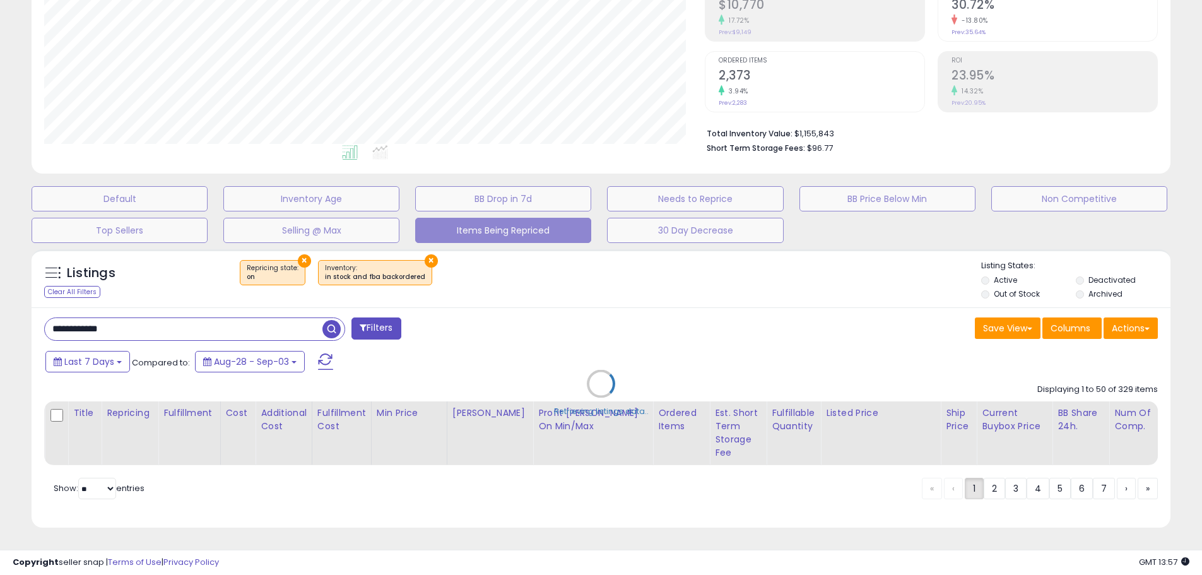
scroll to position [259, 666]
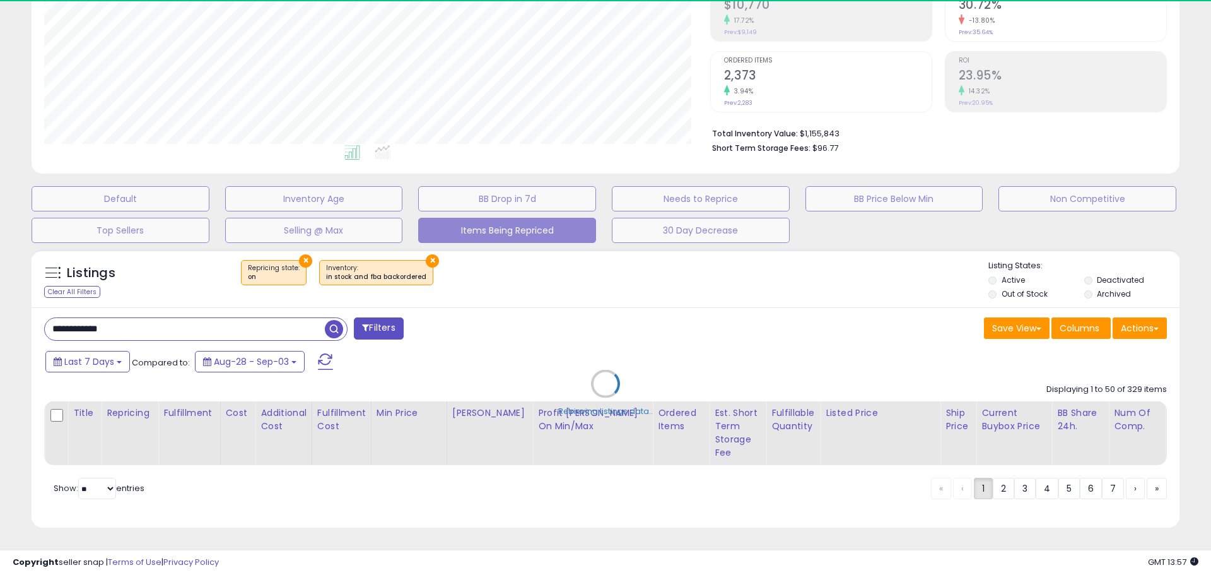
select select "*"
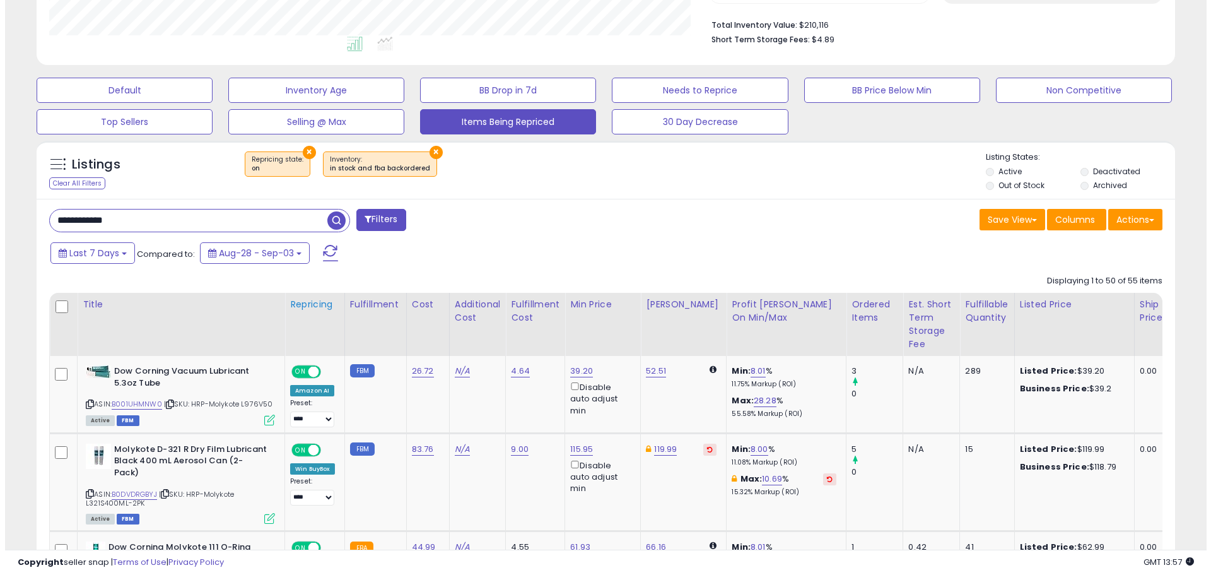
scroll to position [347, 0]
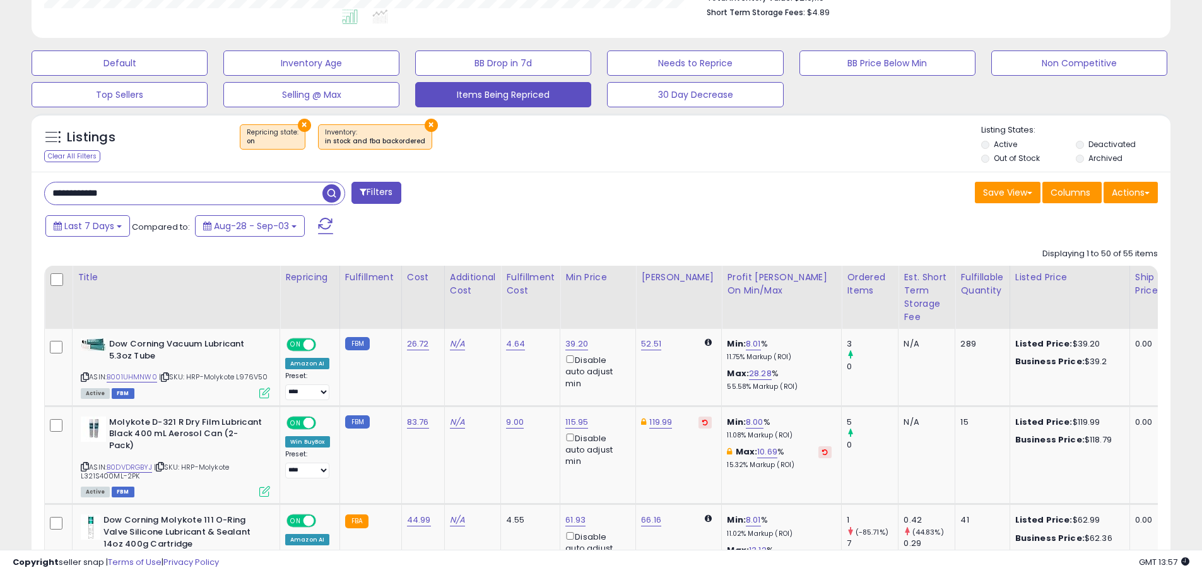
click at [390, 196] on button "Filters" at bounding box center [375, 193] width 49 height 22
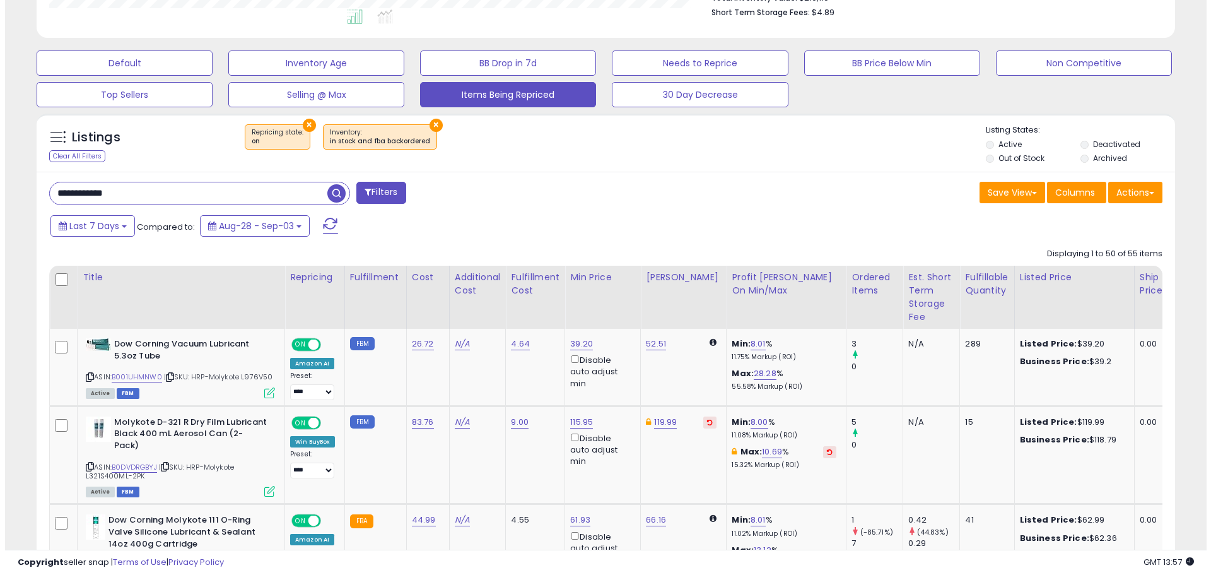
scroll to position [259, 666]
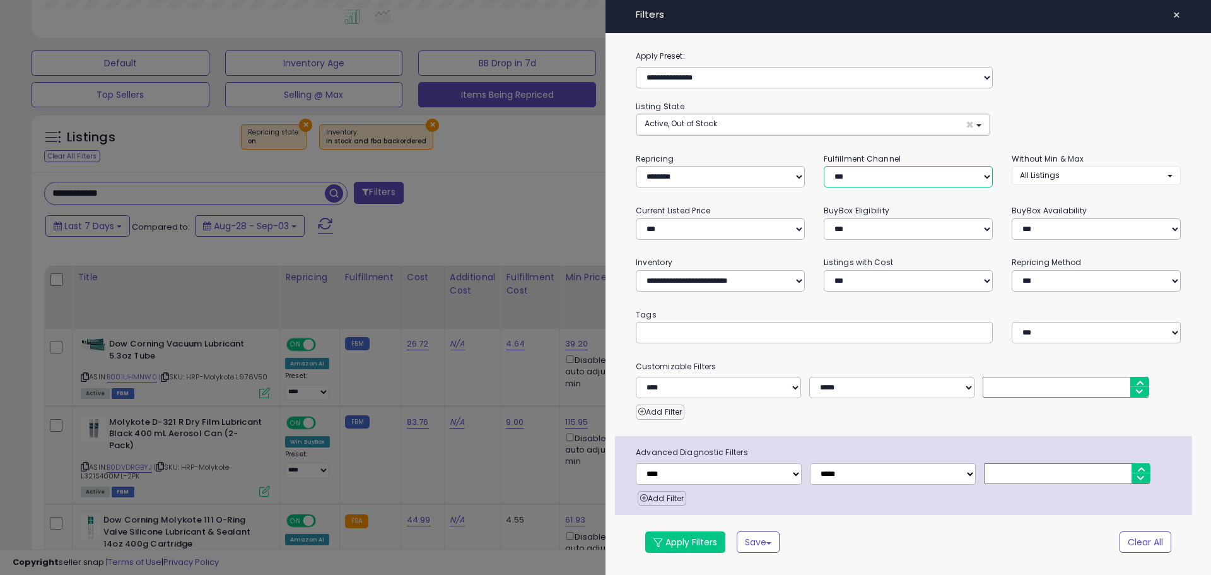
click at [937, 176] on select "*** *** *** ***" at bounding box center [908, 176] width 169 height 21
select select "***"
click at [824, 166] on select "*** *** *** ***" at bounding box center [908, 176] width 169 height 21
click at [708, 544] on button "Apply Filters" at bounding box center [685, 541] width 80 height 21
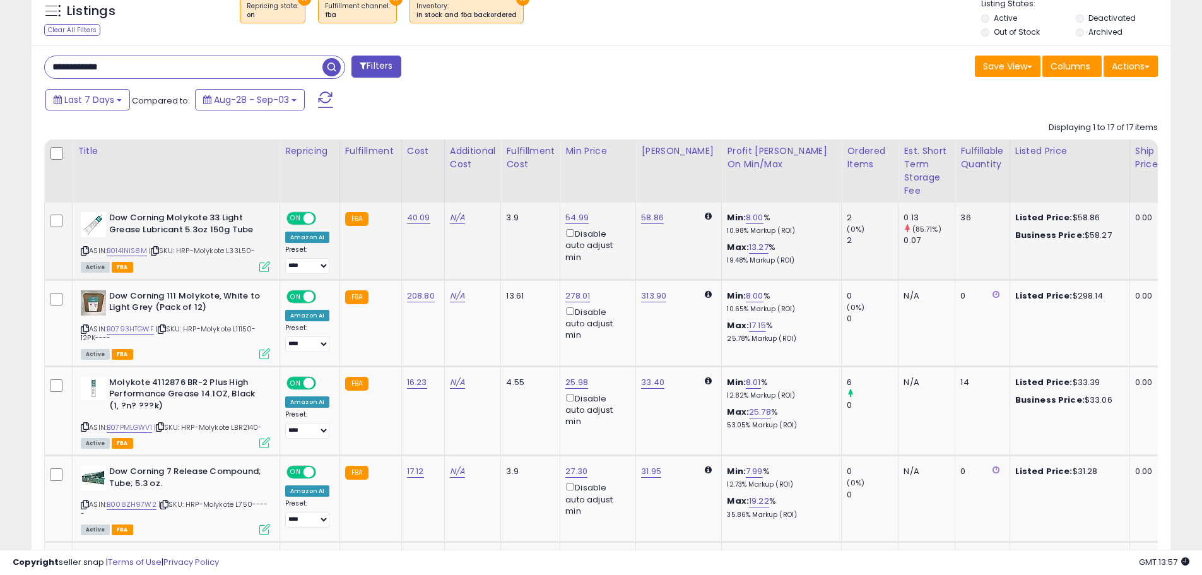
scroll to position [259, 661]
click at [83, 251] on icon at bounding box center [85, 250] width 8 height 7
click at [84, 330] on icon at bounding box center [85, 329] width 8 height 7
click at [83, 429] on icon at bounding box center [85, 426] width 8 height 7
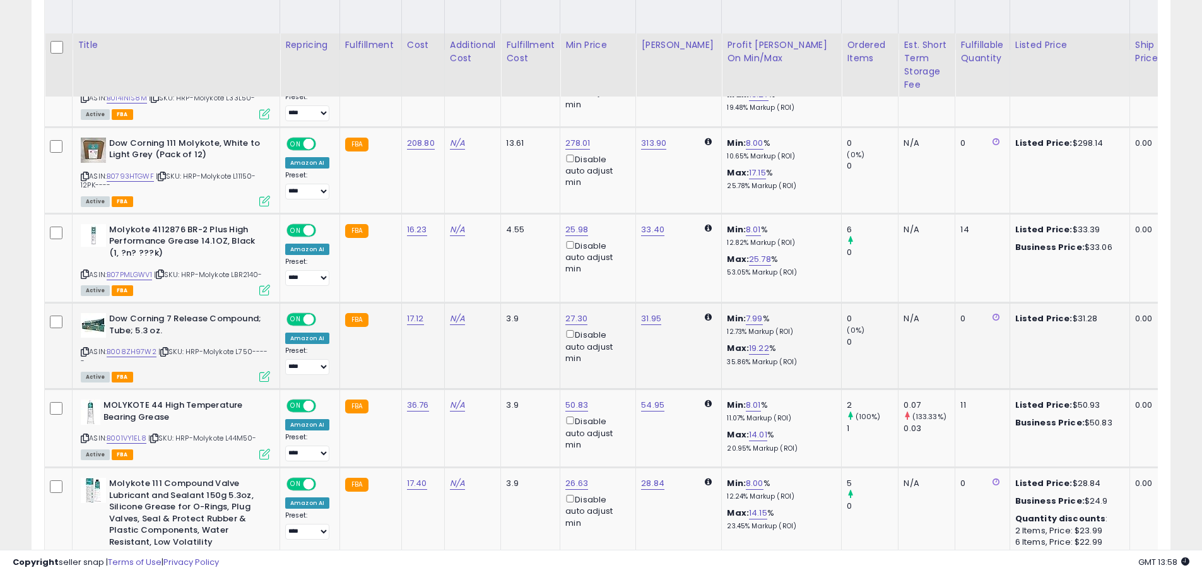
scroll to position [662, 0]
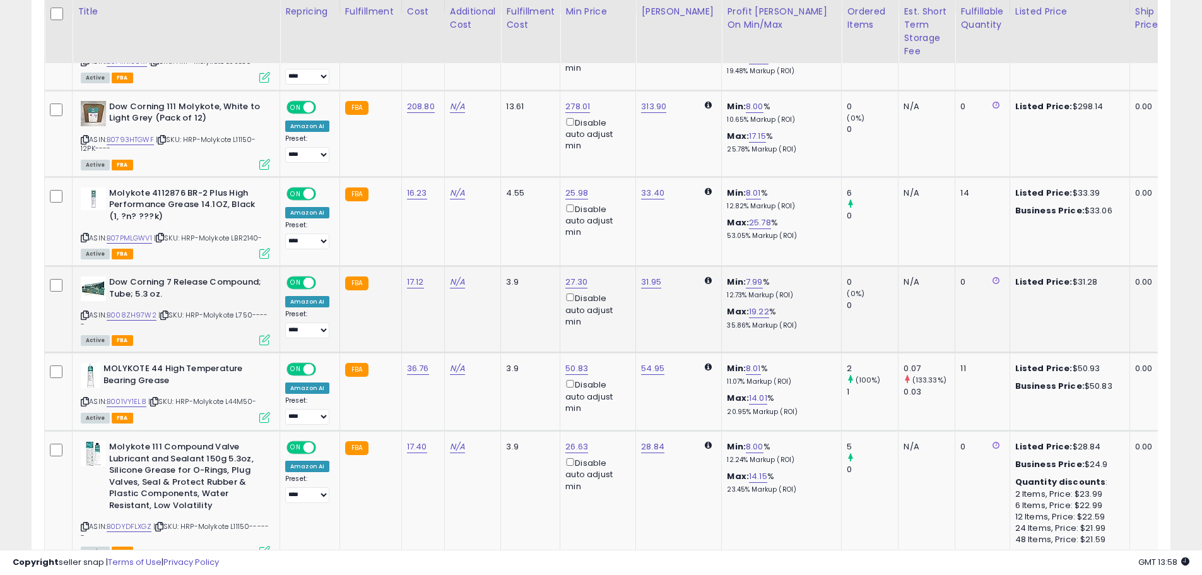
click at [91, 316] on div "ASIN: B008ZH97W2 | SKU: HRP-Molykote L750----- Active FBA" at bounding box center [175, 310] width 189 height 68
click at [90, 317] on div "ASIN: B008ZH97W2 | SKU: HRP-Molykote L750----- Active FBA" at bounding box center [175, 310] width 189 height 68
click at [85, 317] on icon at bounding box center [85, 315] width 8 height 7
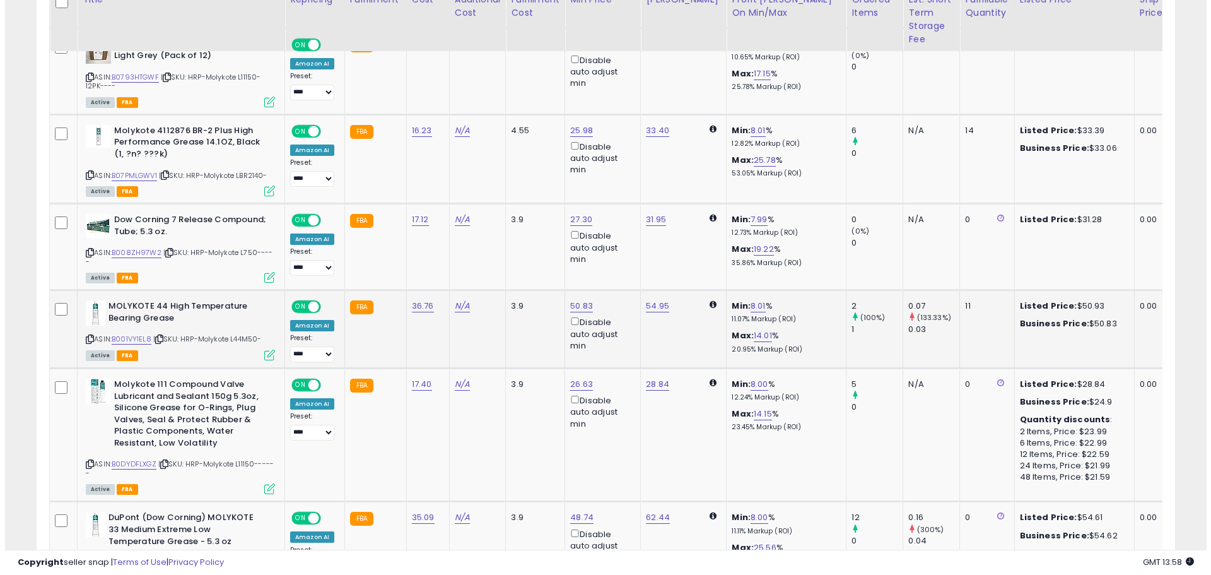
scroll to position [725, 0]
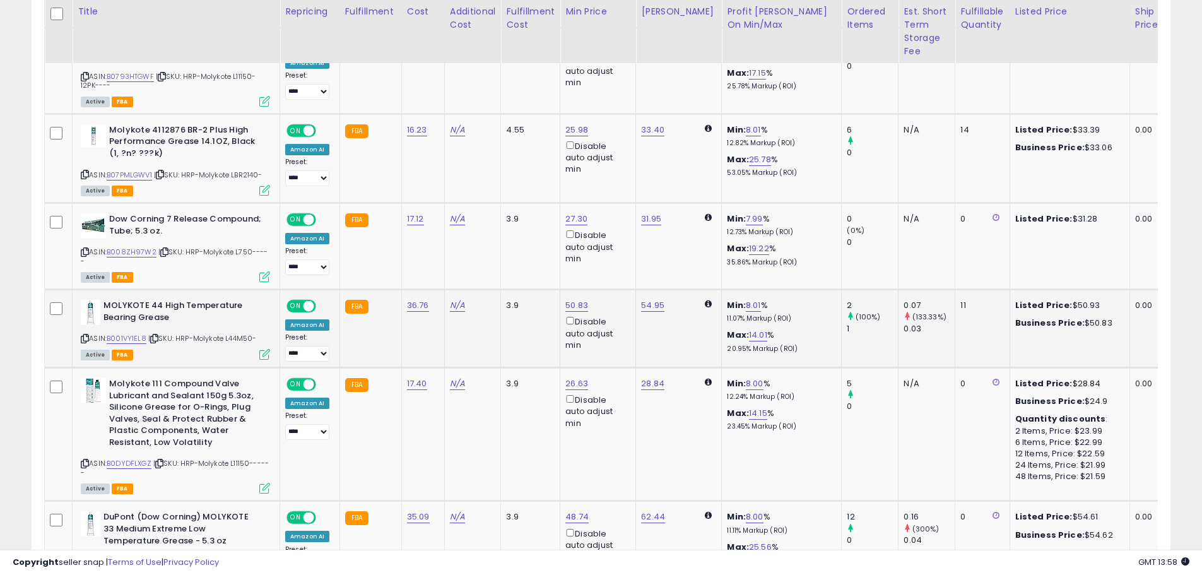
click at [90, 338] on div "ASIN: B001VY1EL8 | SKU: HRP-Molykote L44M50- Active FBA" at bounding box center [175, 329] width 189 height 59
click at [85, 338] on icon at bounding box center [85, 338] width 8 height 7
click at [85, 461] on icon at bounding box center [85, 463] width 8 height 7
click at [268, 490] on td "Molykote 111 Compound Valve Lubricant and Sealant 150g 5.3oz, Silicone Grease f…" at bounding box center [177, 434] width 208 height 133
click at [261, 488] on icon at bounding box center [264, 488] width 11 height 11
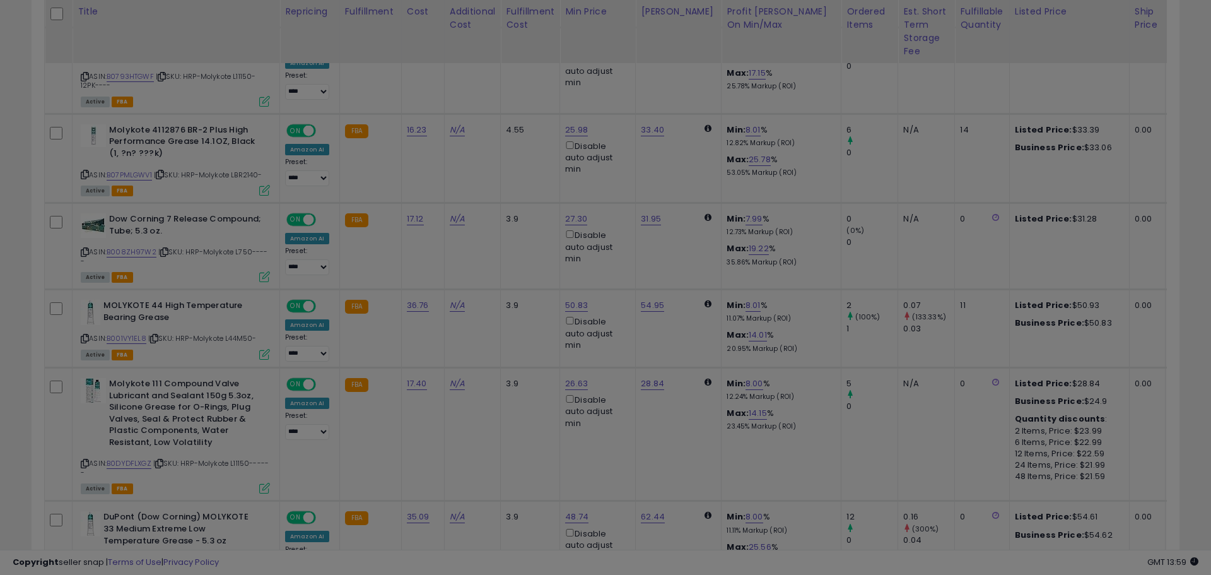
scroll to position [259, 666]
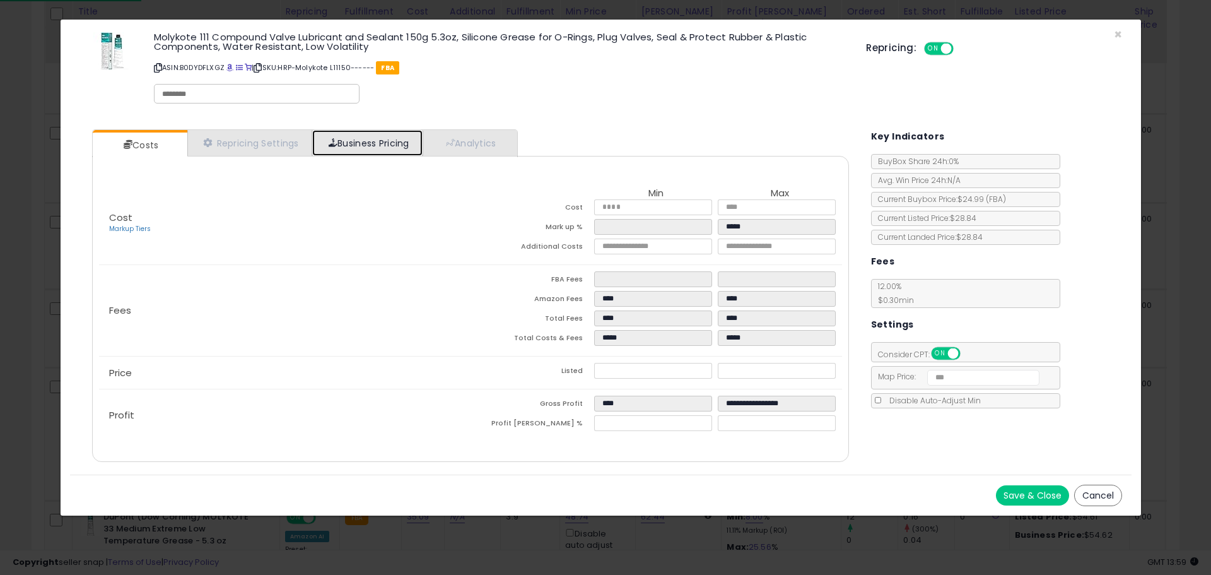
click at [342, 145] on link "Business Pricing" at bounding box center [367, 143] width 110 height 26
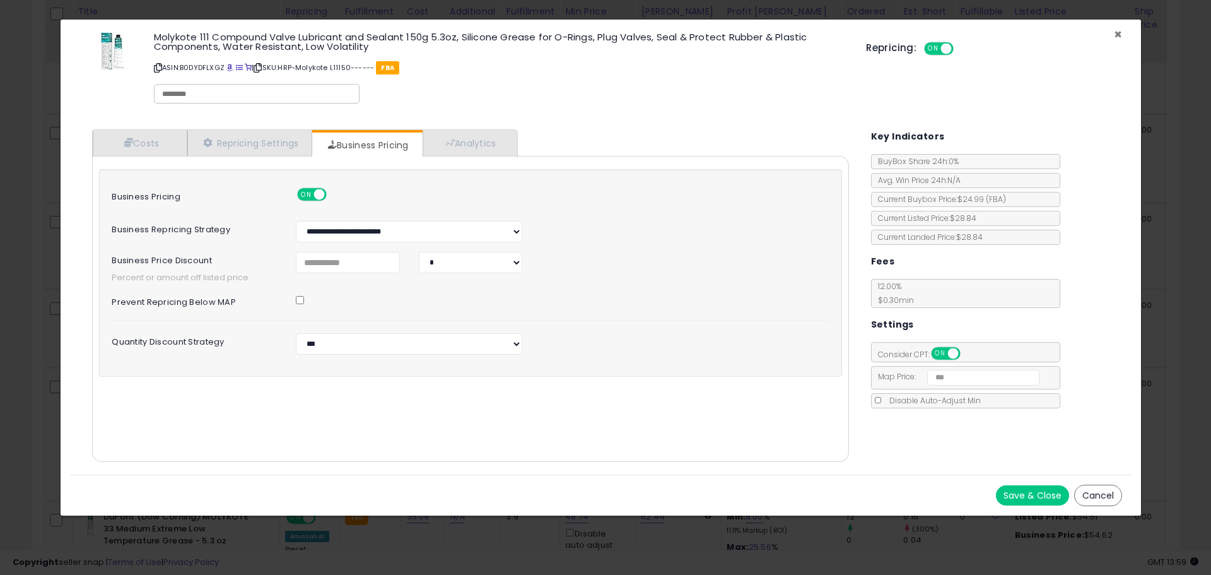
click at [1116, 29] on span "×" at bounding box center [1118, 34] width 8 height 18
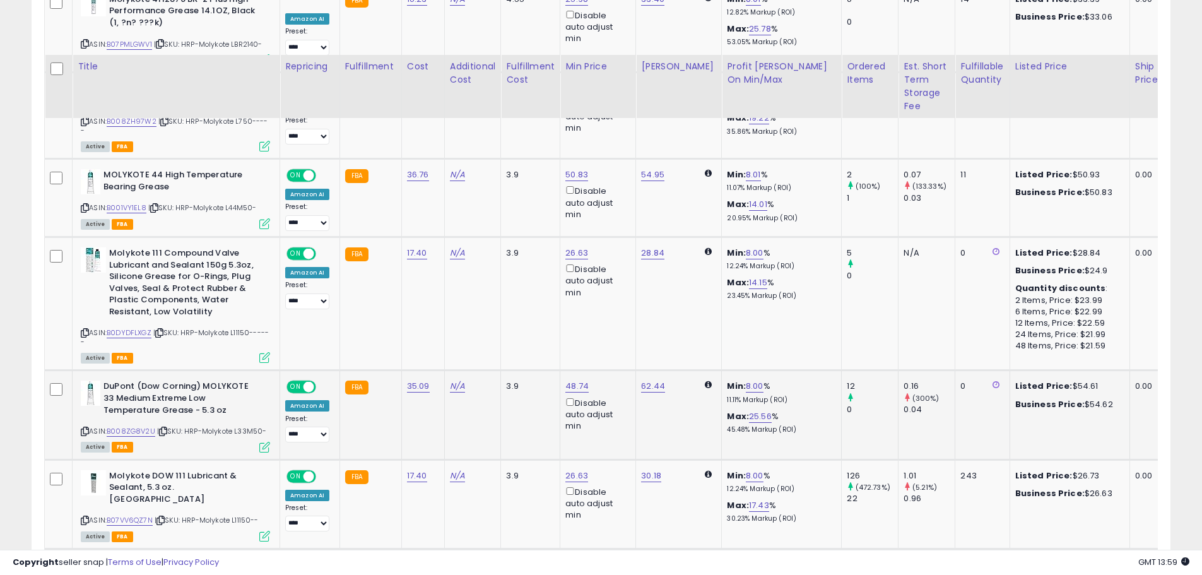
scroll to position [915, 0]
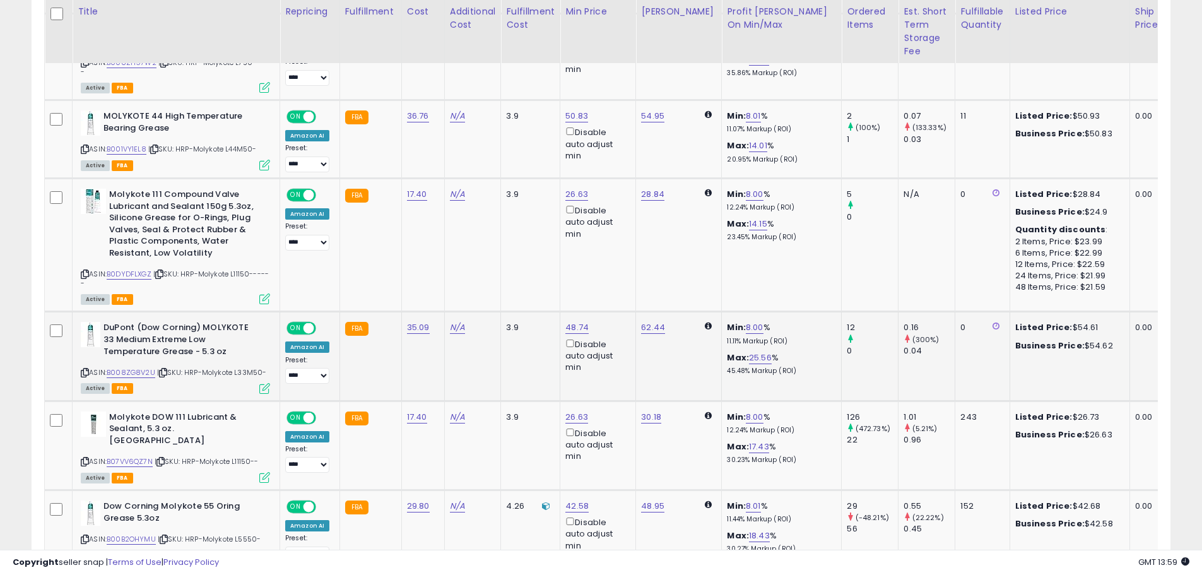
click at [86, 369] on icon at bounding box center [85, 372] width 8 height 7
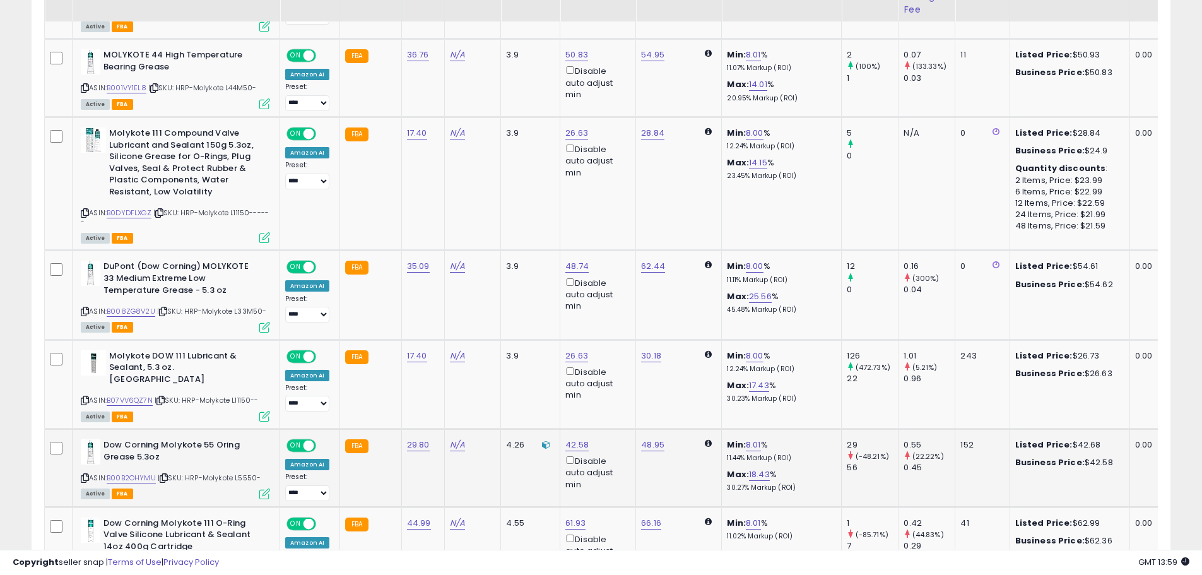
scroll to position [1041, 0]
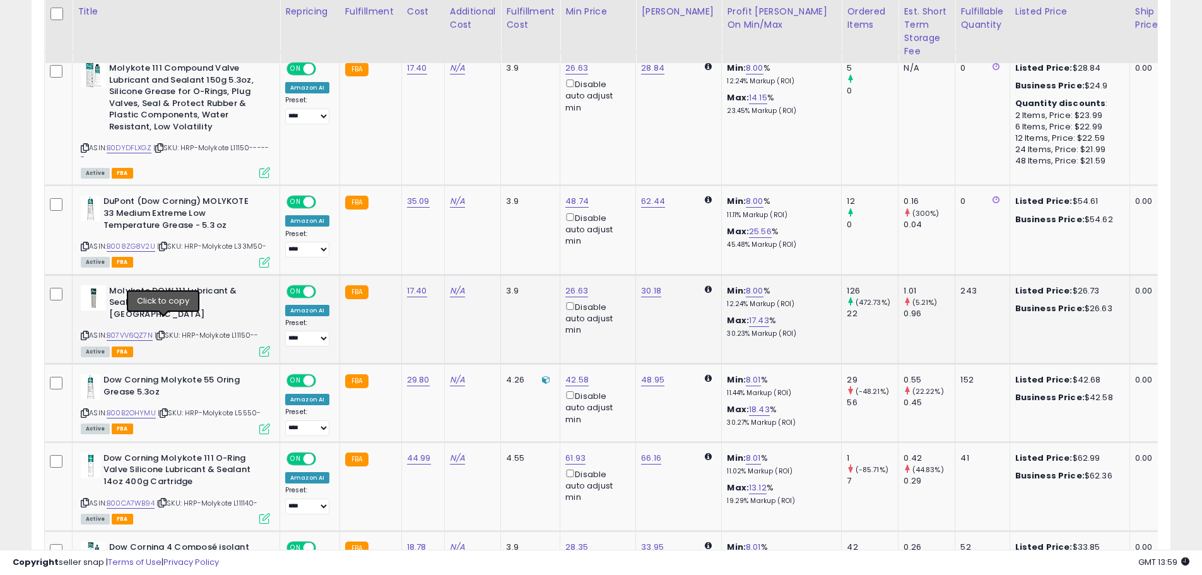
click at [163, 332] on icon at bounding box center [160, 335] width 8 height 7
click at [85, 332] on icon at bounding box center [85, 335] width 8 height 7
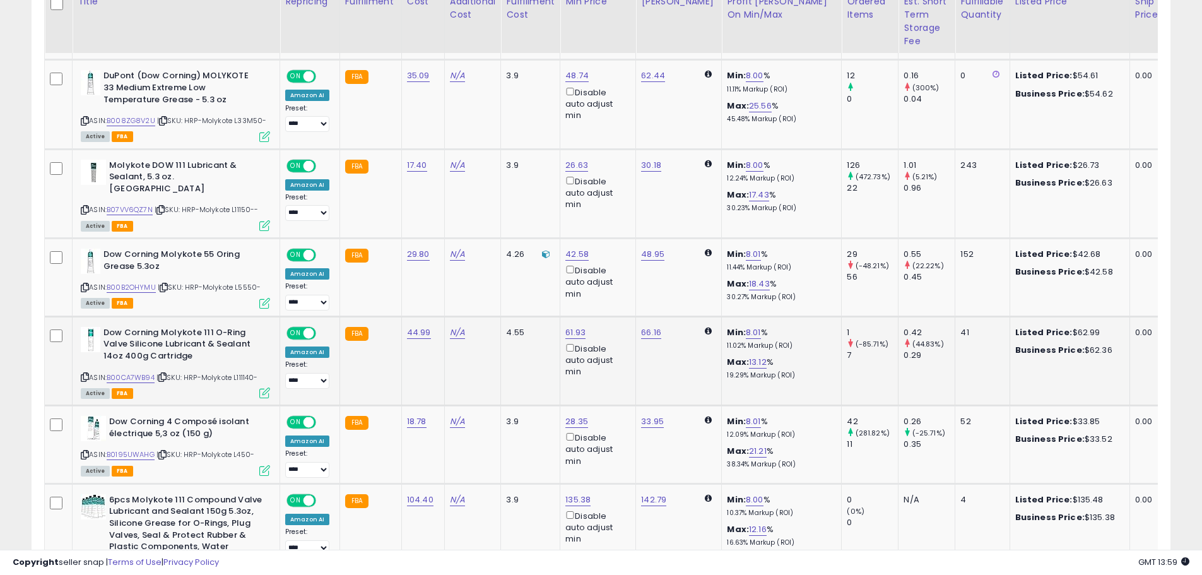
scroll to position [1167, 0]
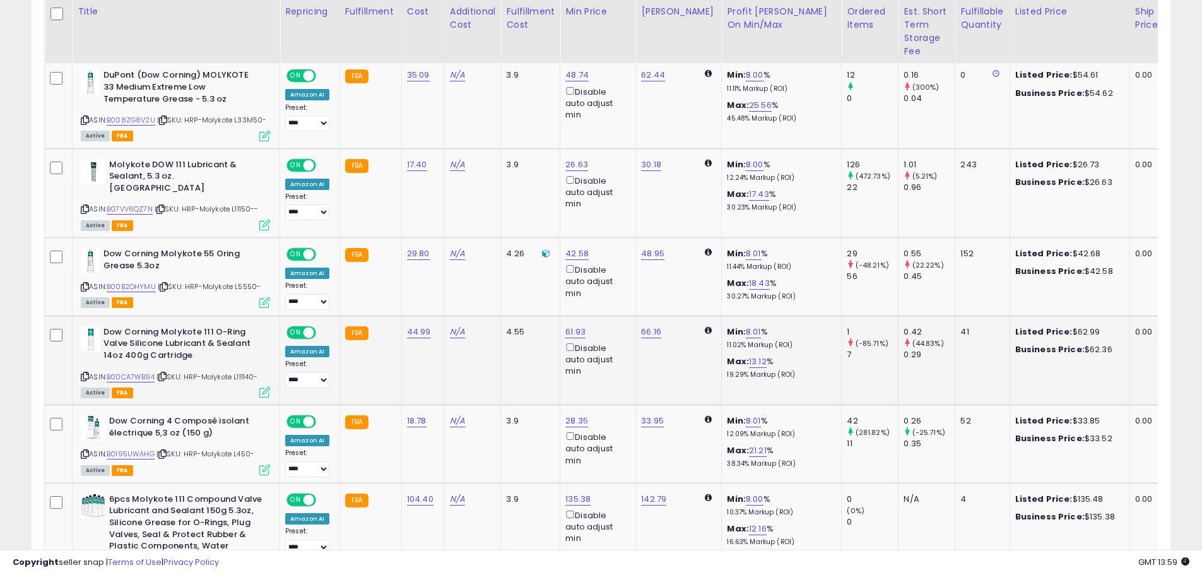
click at [86, 373] on icon at bounding box center [85, 376] width 8 height 7
drag, startPoint x: 83, startPoint y: 442, endPoint x: 83, endPoint y: 431, distance: 10.7
click at [83, 450] on icon at bounding box center [85, 453] width 8 height 7
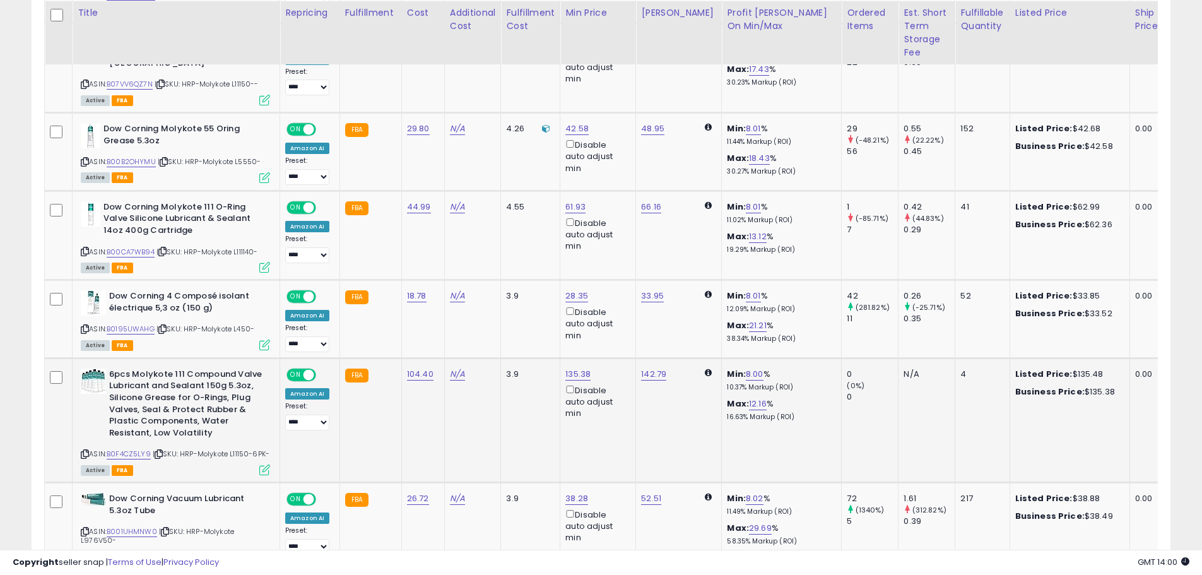
scroll to position [1293, 0]
click at [85, 449] on icon at bounding box center [85, 452] width 8 height 7
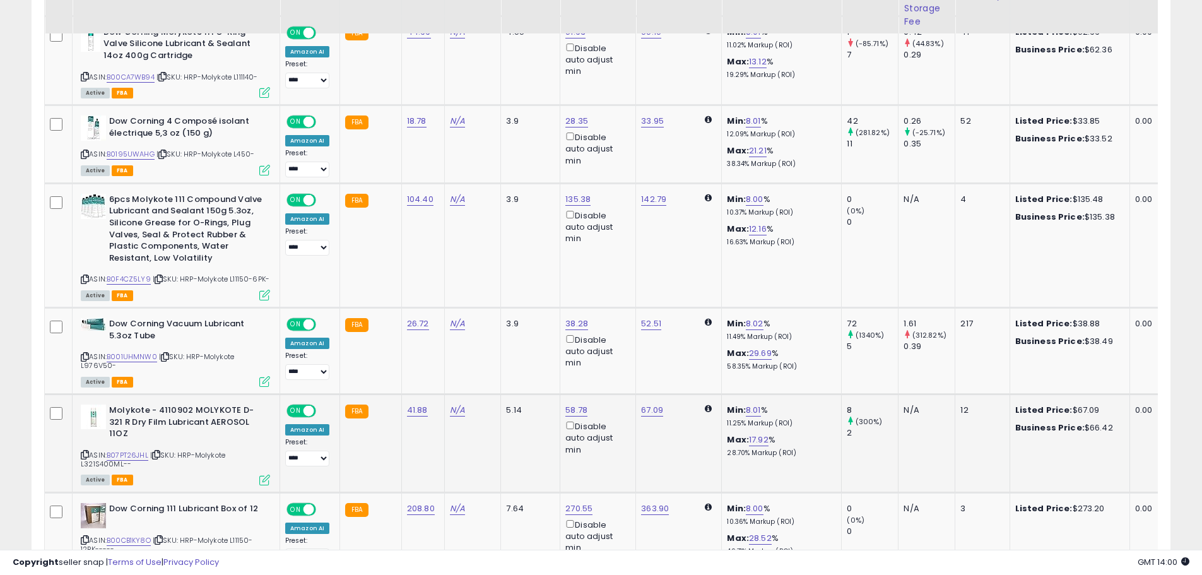
scroll to position [1482, 0]
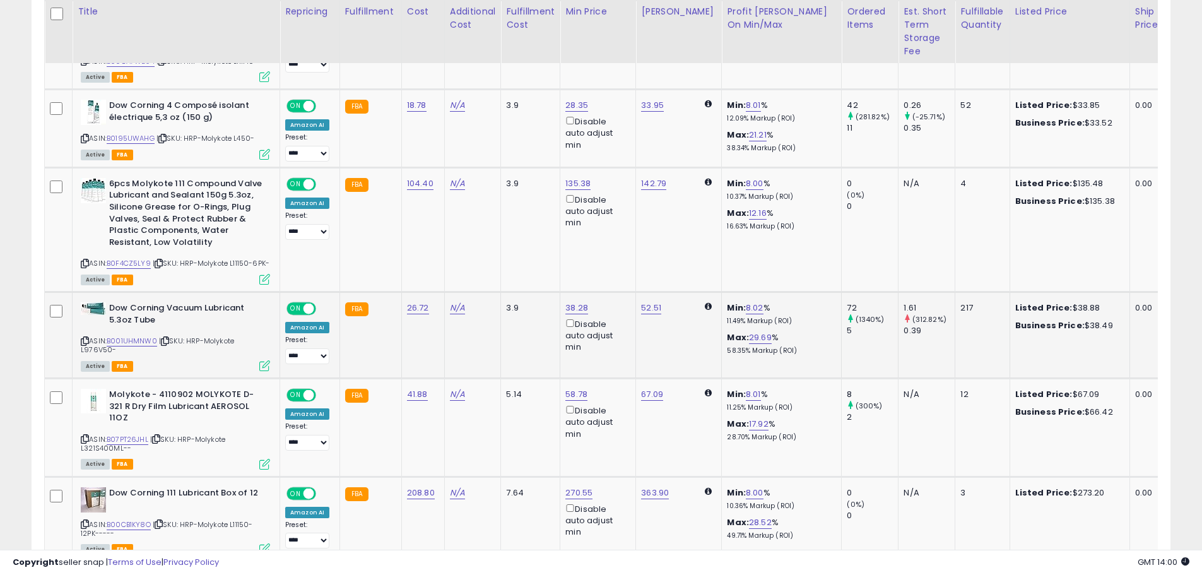
click at [83, 338] on icon at bounding box center [85, 341] width 8 height 7
click at [86, 434] on span "| SKU: HRP-Molykote L321S400ML--" at bounding box center [153, 443] width 144 height 19
click at [81, 435] on icon at bounding box center [85, 438] width 8 height 7
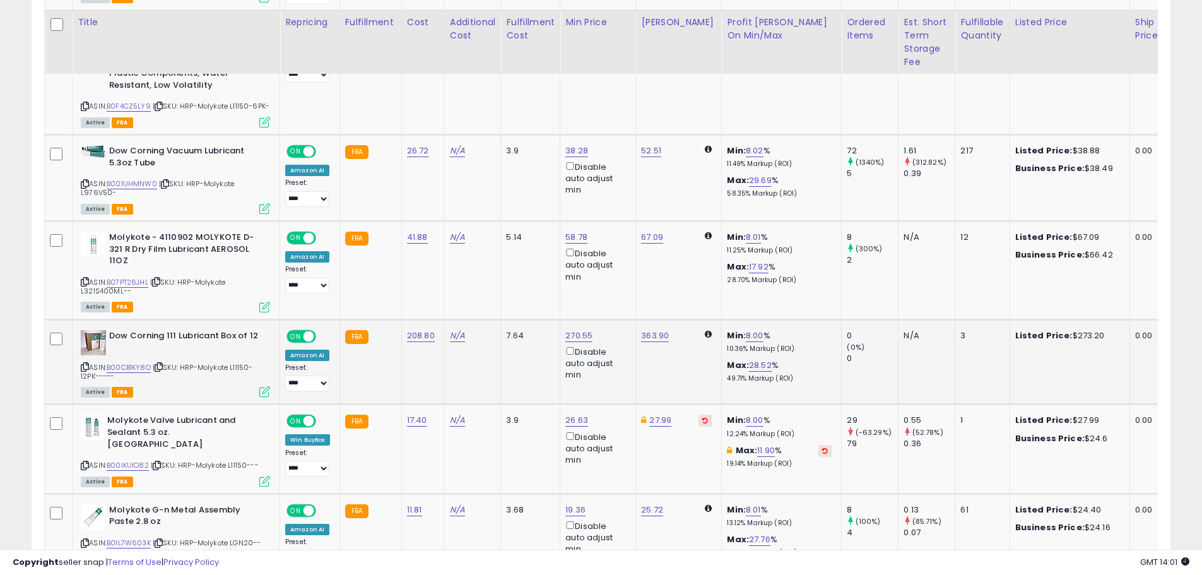
scroll to position [1672, 0]
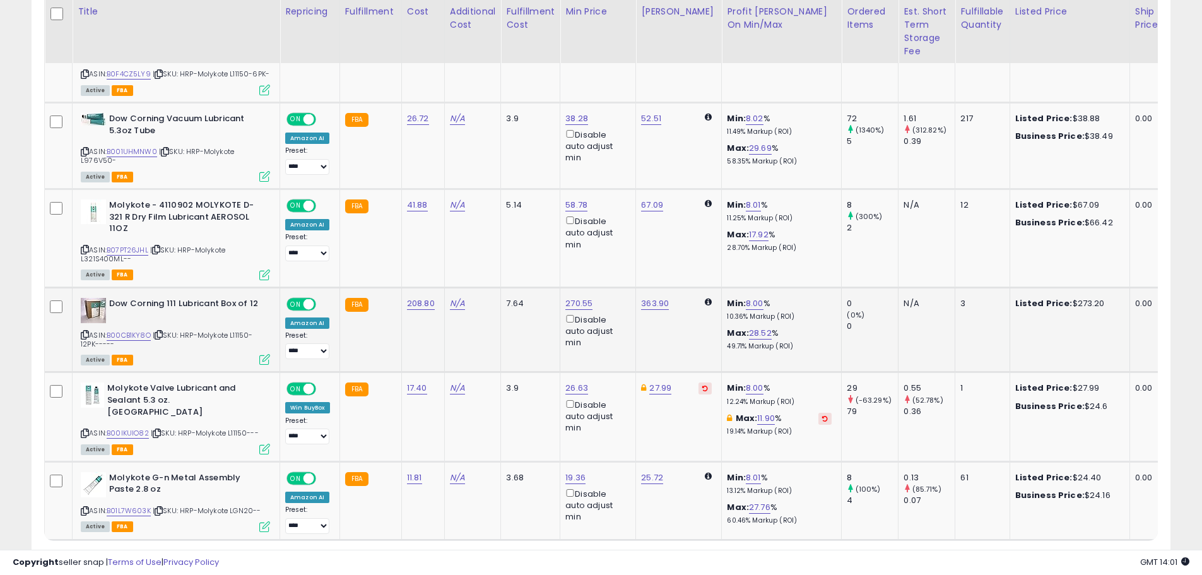
click at [79, 320] on div "Dow Corning 111 Lubricant Box of 12 ASIN: B00CB1KY8O | SKU: HRP-Molykote L11150…" at bounding box center [174, 331] width 192 height 66
click at [83, 331] on icon at bounding box center [85, 334] width 8 height 7
click at [84, 430] on icon at bounding box center [85, 433] width 8 height 7
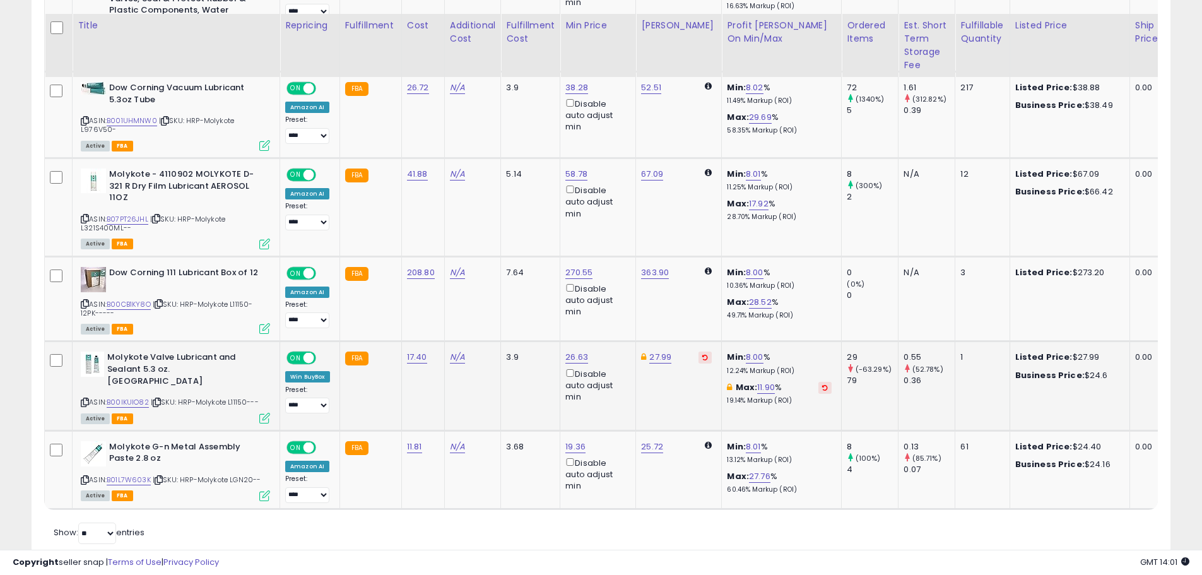
scroll to position [1719, 0]
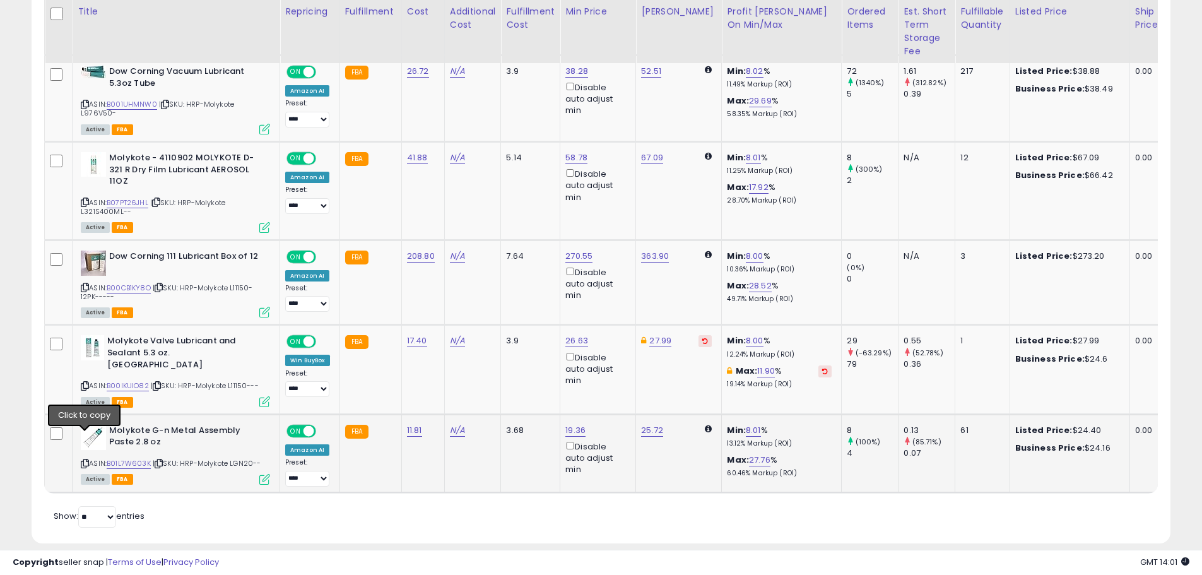
click at [87, 460] on icon at bounding box center [85, 463] width 8 height 7
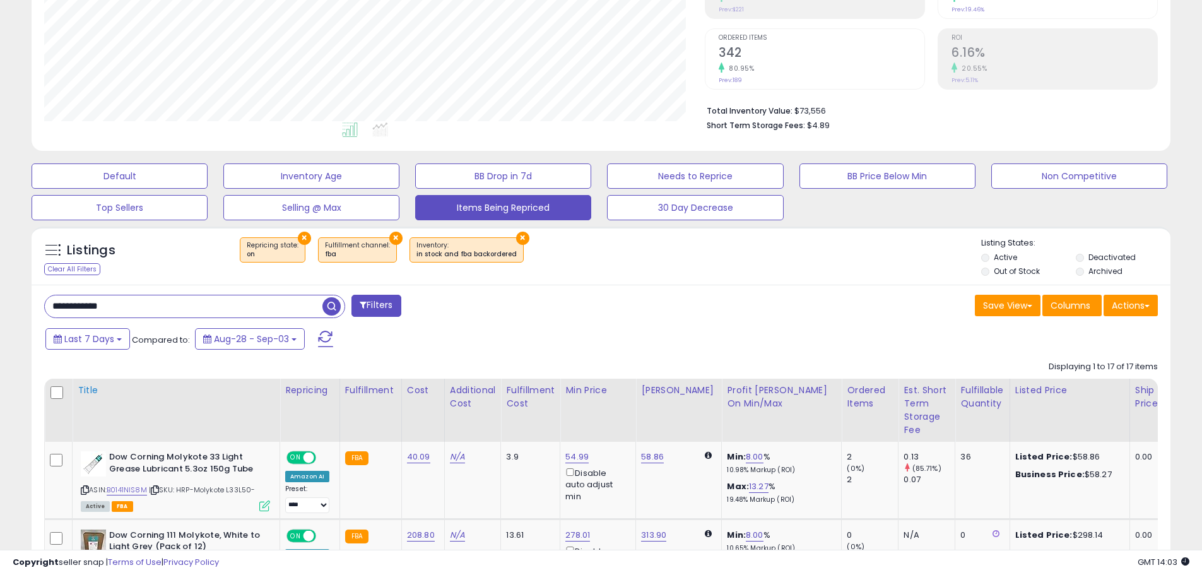
scroll to position [379, 0]
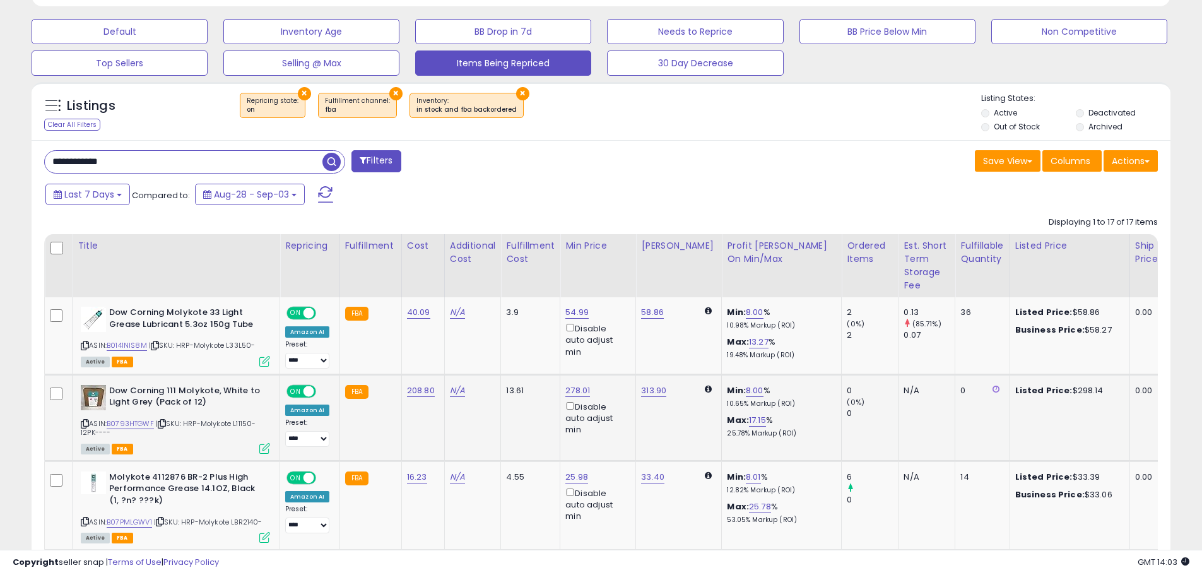
click at [81, 424] on icon at bounding box center [85, 423] width 8 height 7
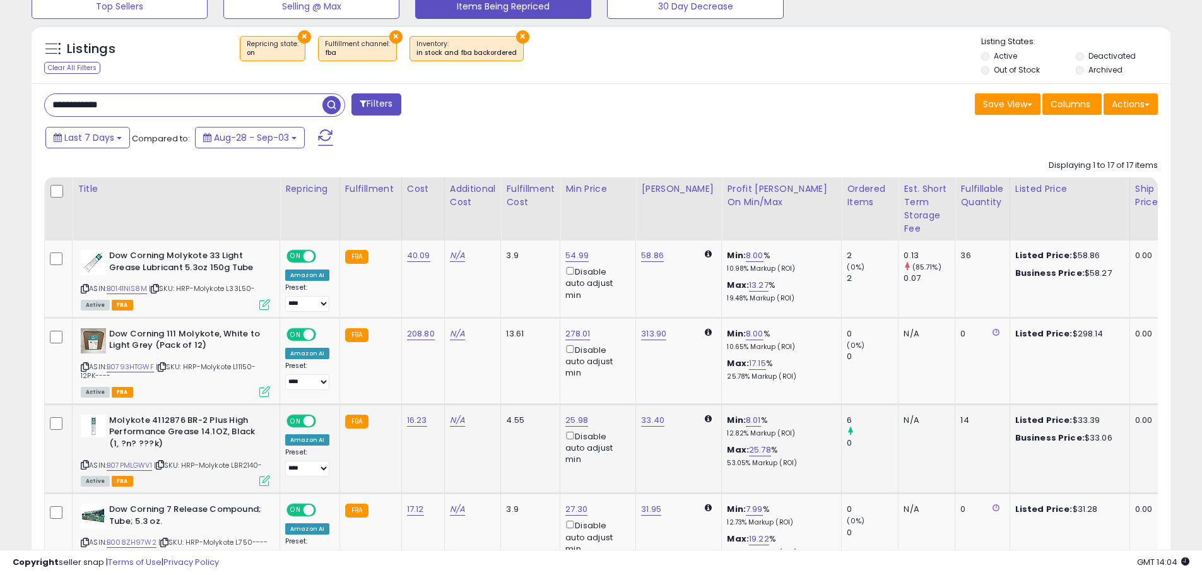
scroll to position [568, 0]
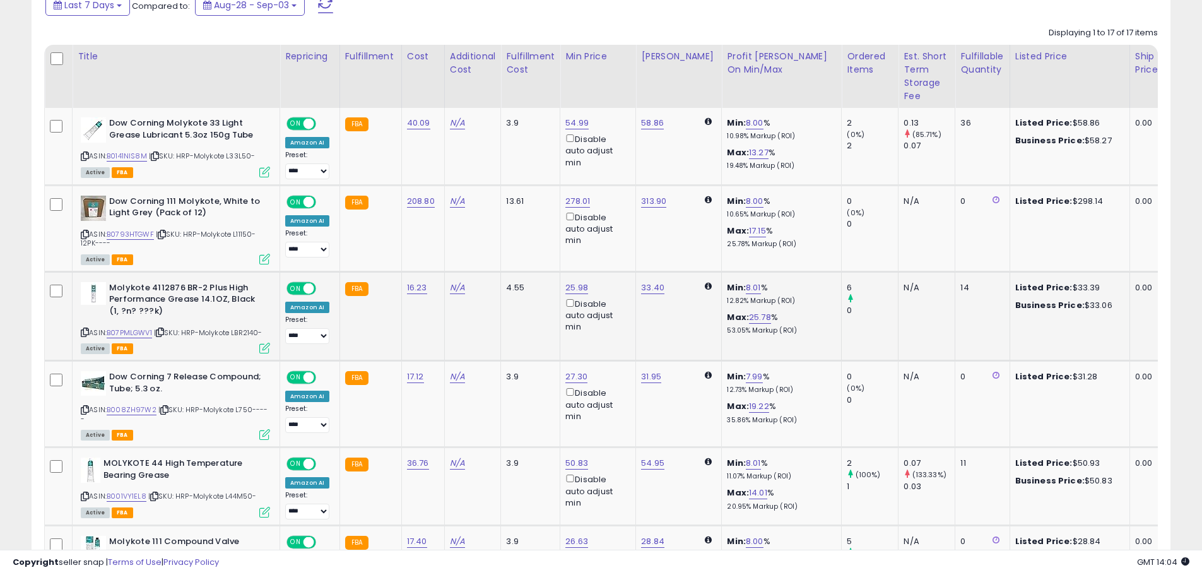
click at [87, 330] on icon at bounding box center [85, 332] width 8 height 7
drag, startPoint x: 86, startPoint y: 408, endPoint x: 88, endPoint y: 371, distance: 36.6
click at [86, 408] on icon at bounding box center [85, 409] width 8 height 7
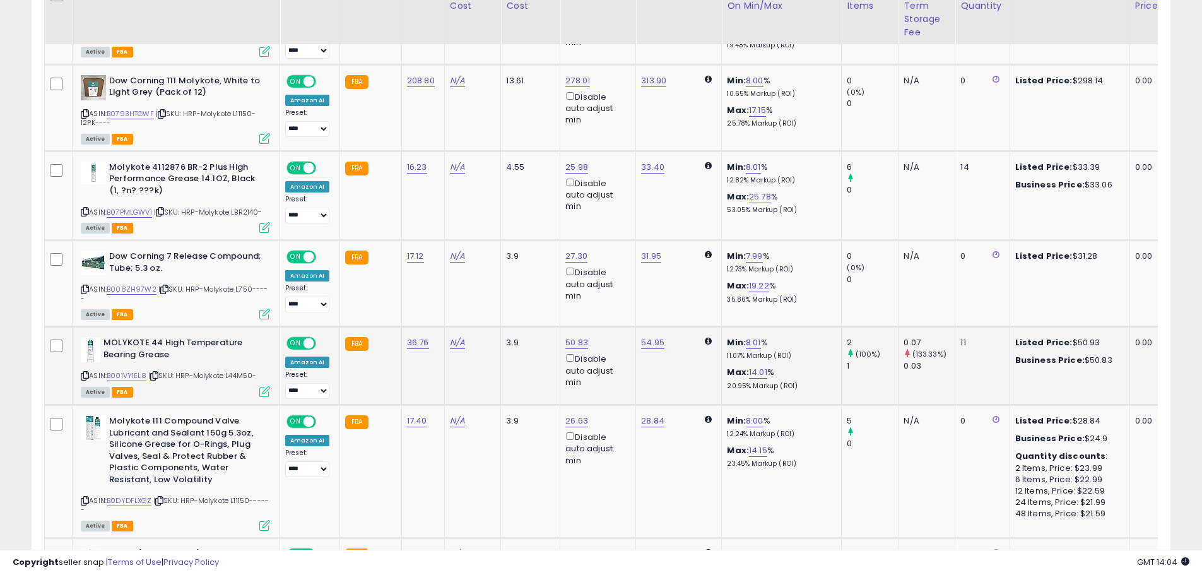
scroll to position [694, 0]
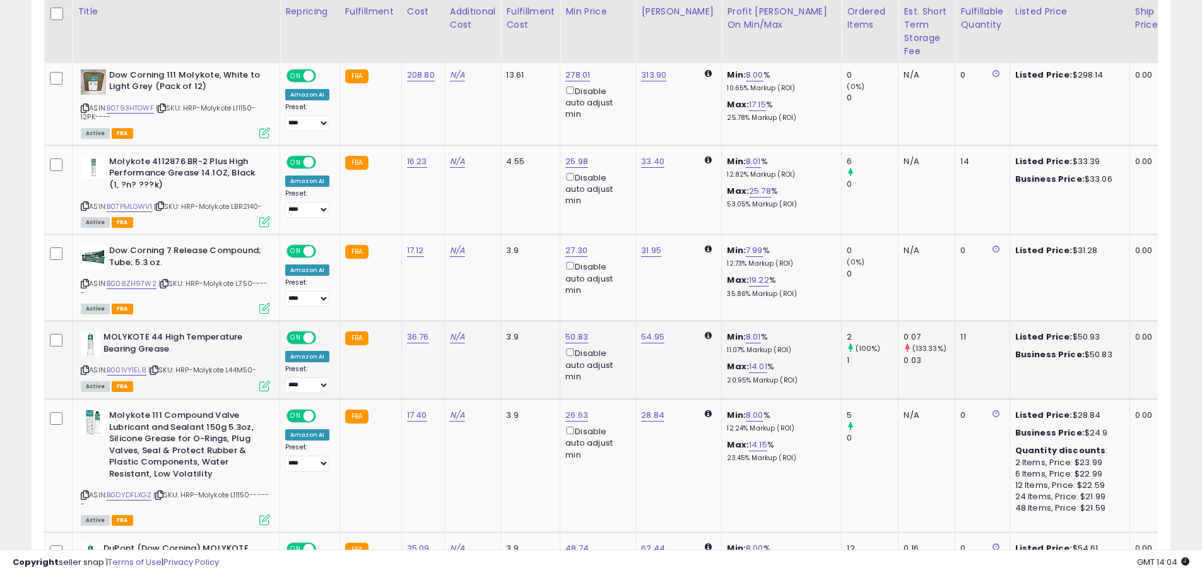
click at [88, 365] on div "ASIN: B001VY1EL8 | SKU: HRP-Molykote L44M50- Active FBA" at bounding box center [175, 360] width 189 height 59
click at [86, 369] on icon at bounding box center [85, 370] width 8 height 7
click at [81, 370] on icon at bounding box center [85, 370] width 8 height 7
click at [86, 495] on icon at bounding box center [85, 494] width 8 height 7
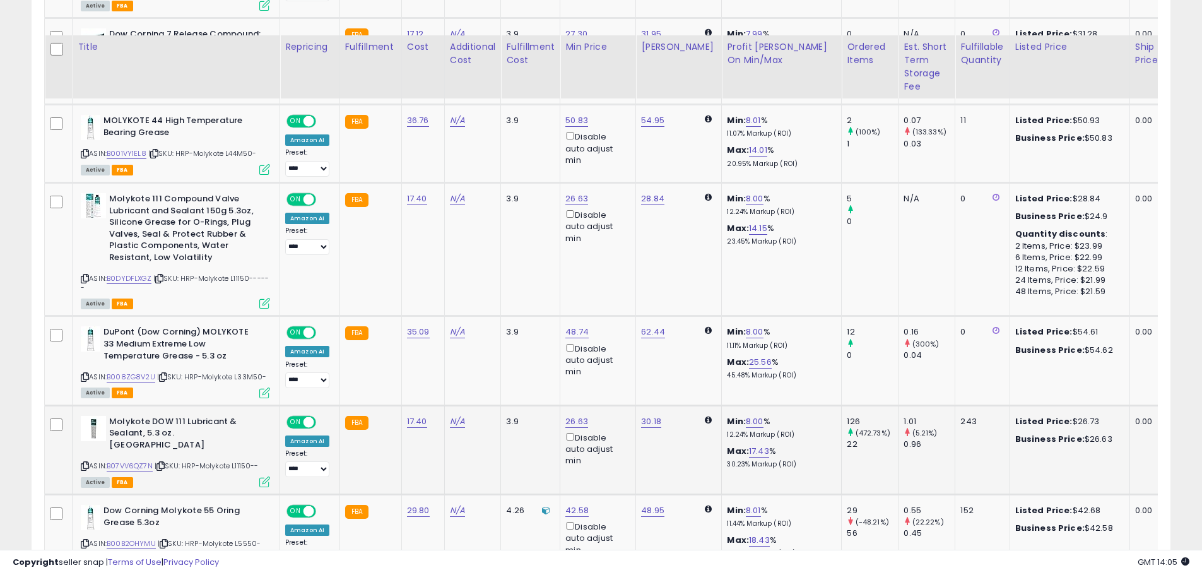
scroll to position [946, 0]
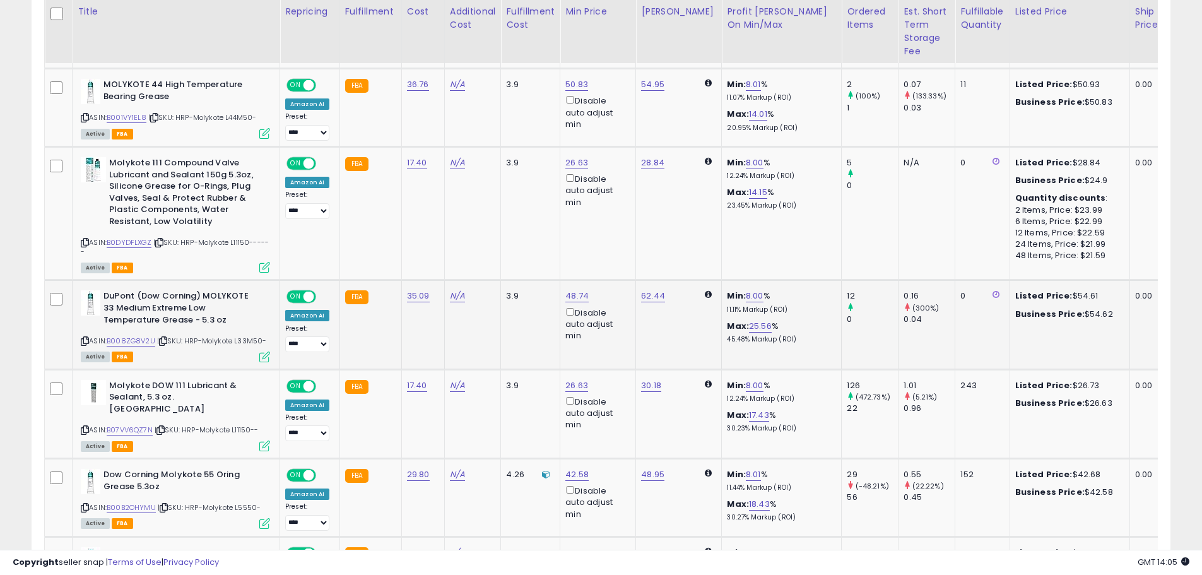
click at [83, 344] on icon at bounding box center [85, 341] width 8 height 7
click at [82, 426] on icon at bounding box center [85, 429] width 8 height 7
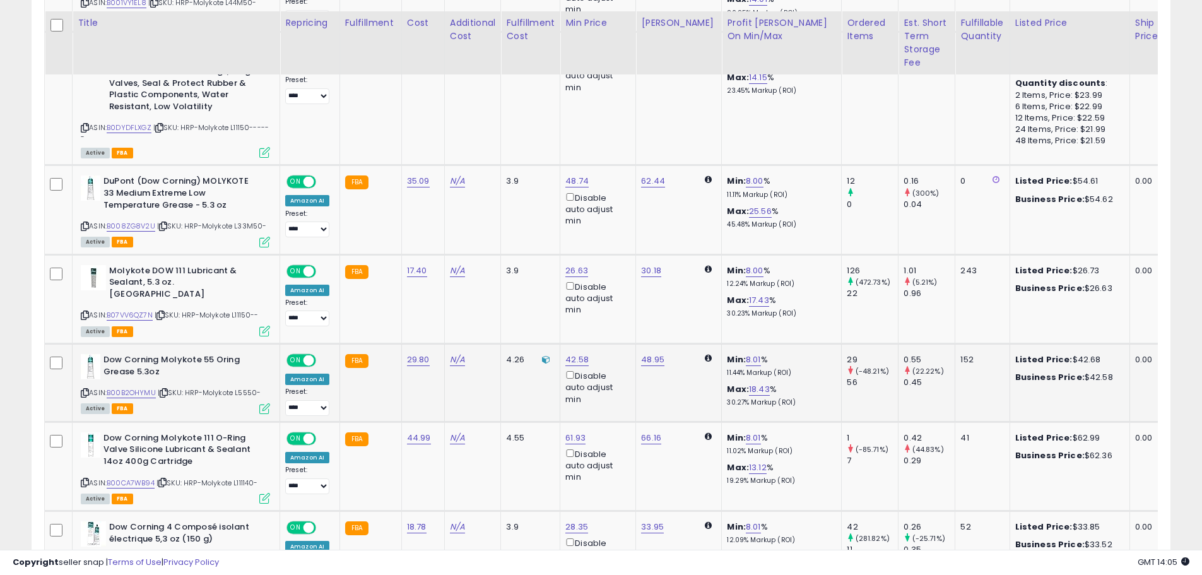
scroll to position [1072, 0]
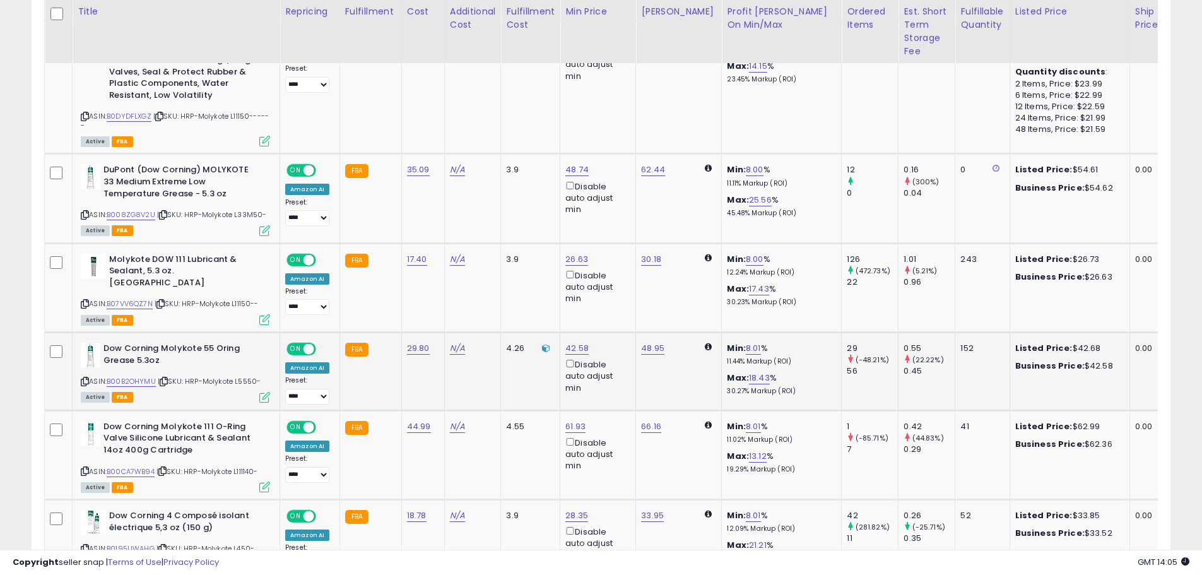
click at [83, 378] on icon at bounding box center [85, 381] width 8 height 7
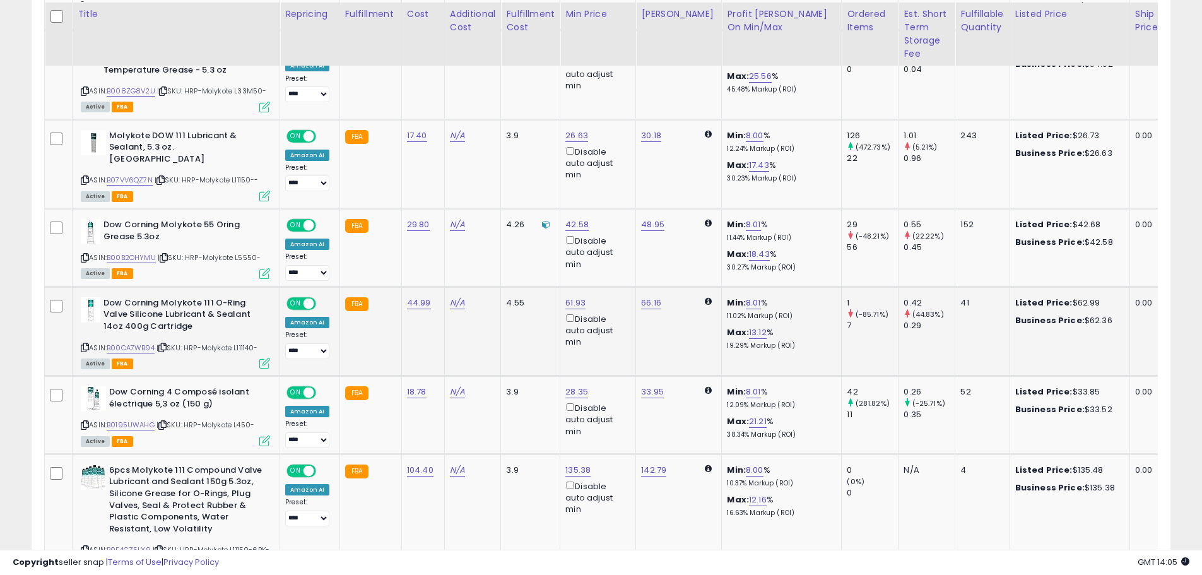
scroll to position [1199, 0]
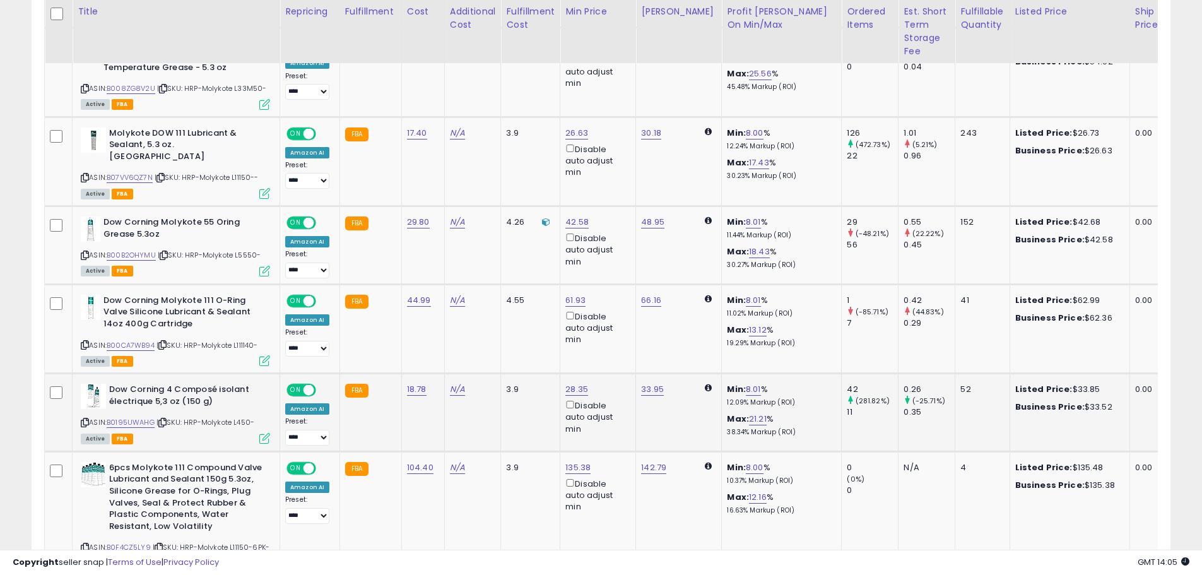
click at [84, 419] on icon at bounding box center [85, 422] width 8 height 7
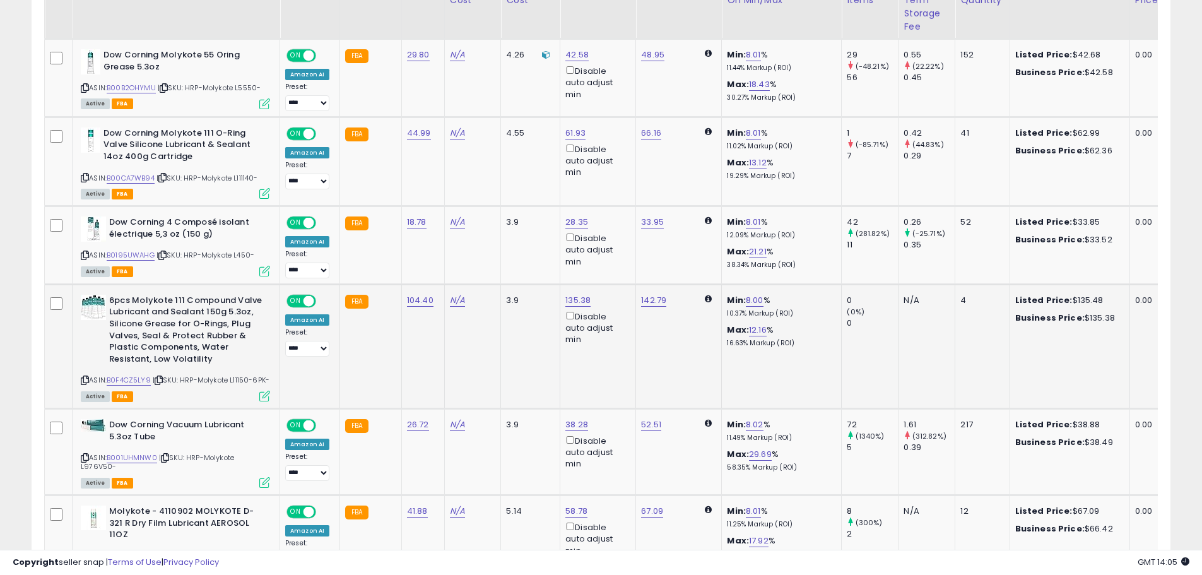
scroll to position [1388, 0]
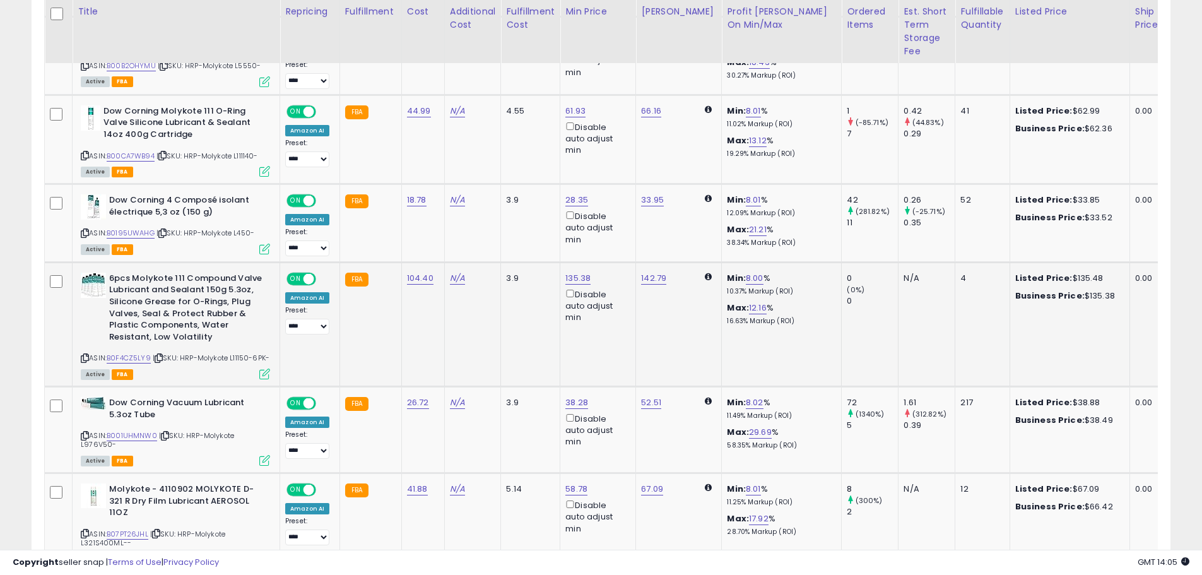
drag, startPoint x: 85, startPoint y: 344, endPoint x: 85, endPoint y: 321, distance: 22.7
click at [85, 355] on icon at bounding box center [85, 358] width 8 height 7
click at [86, 432] on icon at bounding box center [85, 435] width 8 height 7
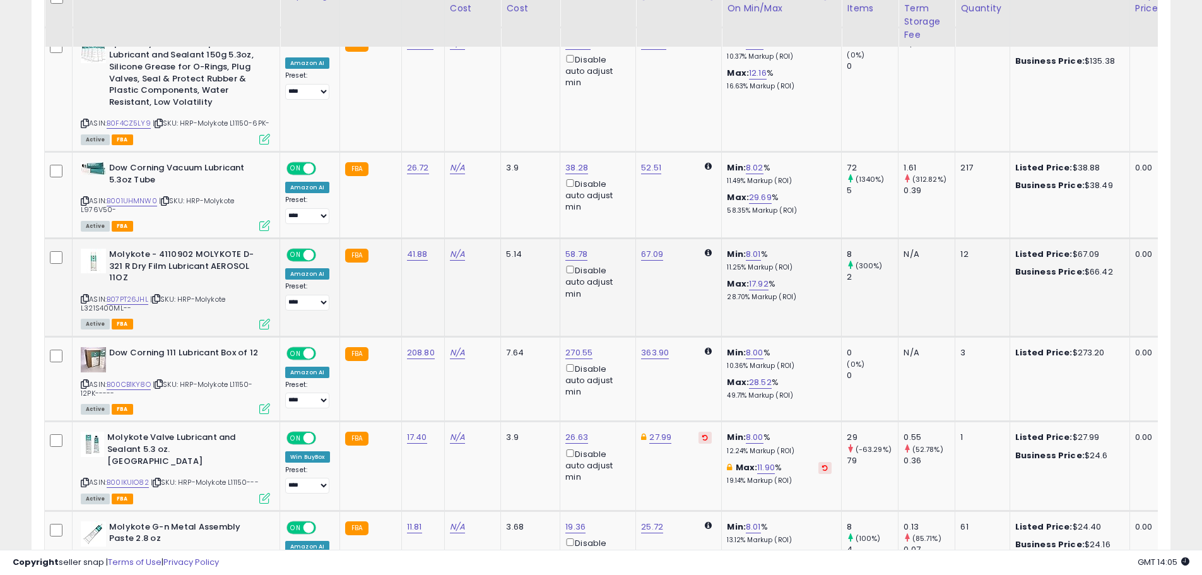
scroll to position [1640, 0]
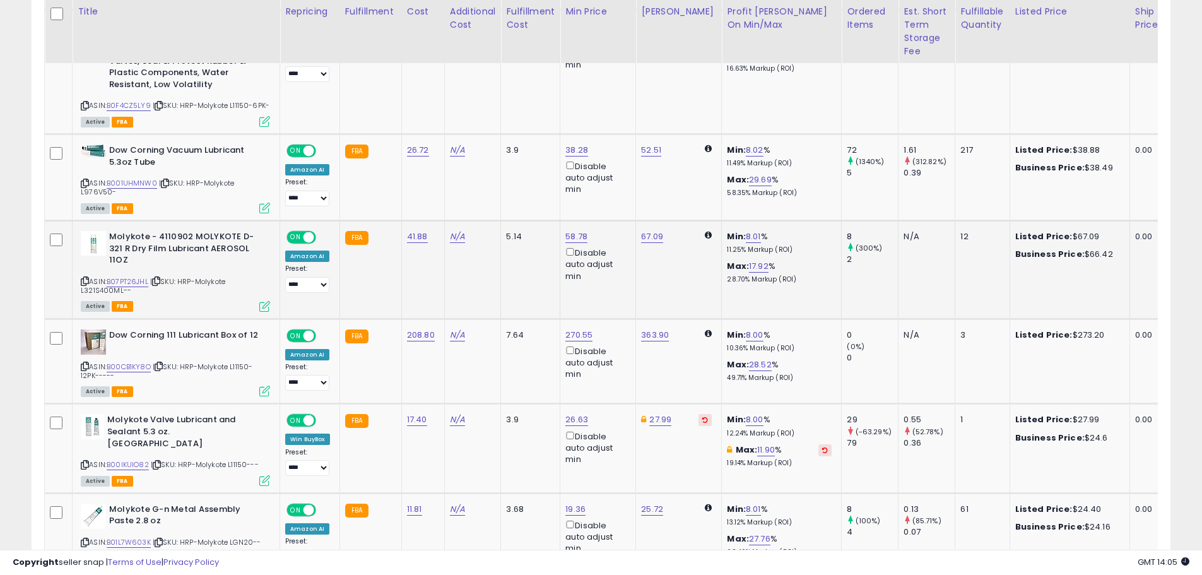
click at [88, 278] on icon at bounding box center [85, 281] width 8 height 7
click at [86, 363] on icon at bounding box center [85, 366] width 8 height 7
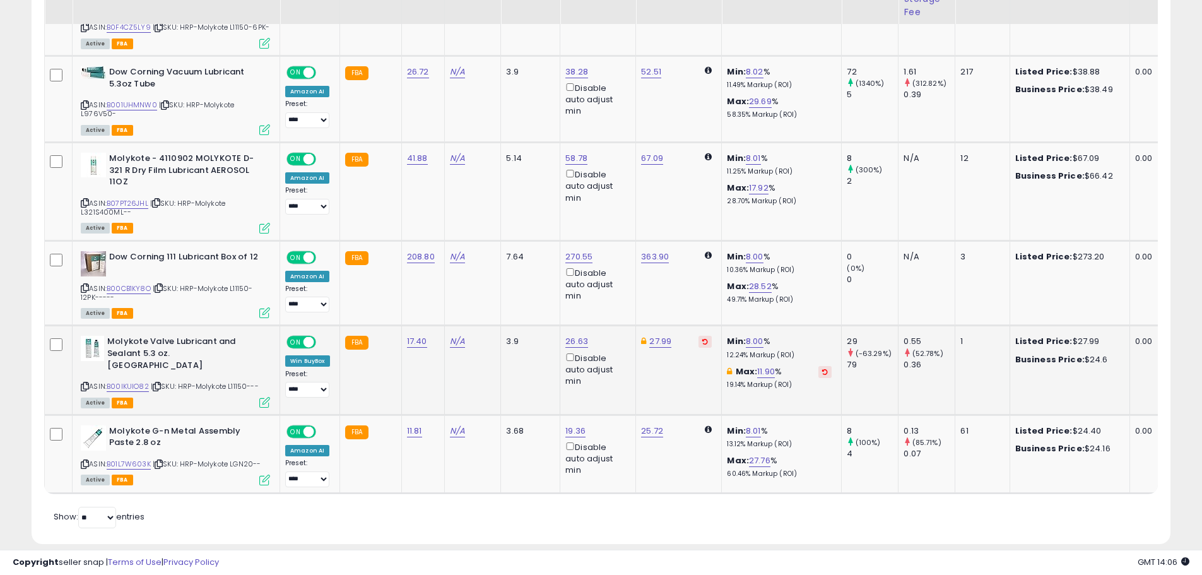
scroll to position [1719, 0]
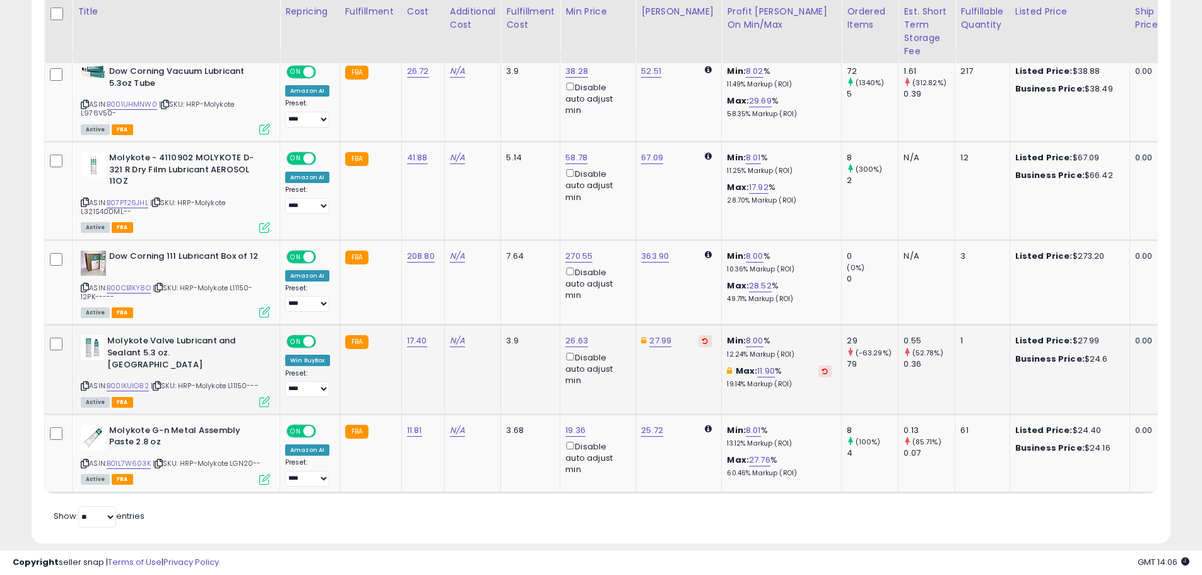
click at [86, 382] on icon at bounding box center [85, 385] width 8 height 7
